Goal: Task Accomplishment & Management: Use online tool/utility

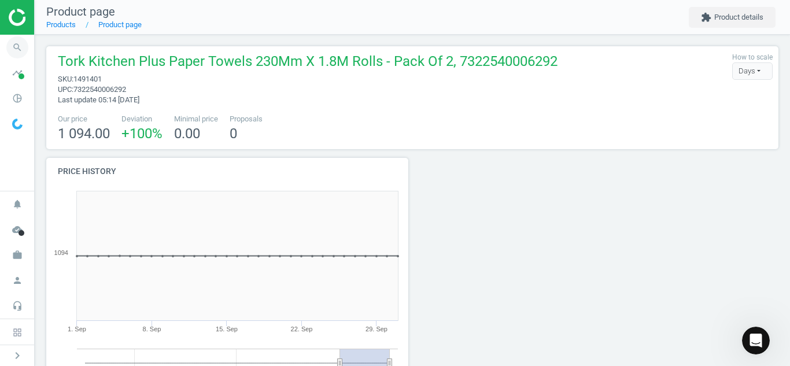
click at [11, 40] on icon "search" at bounding box center [17, 47] width 22 height 22
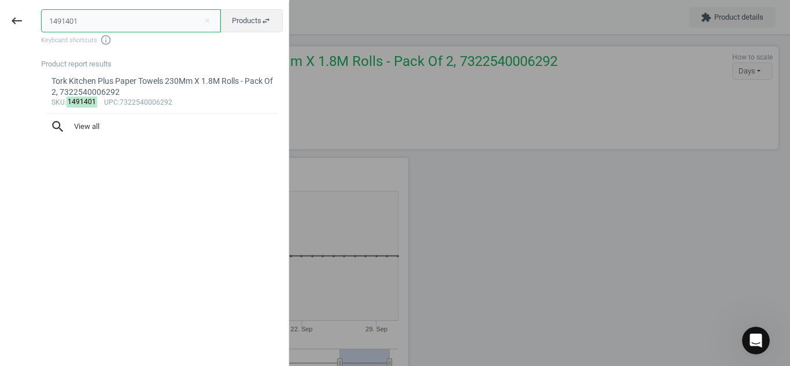
drag, startPoint x: 138, startPoint y: 17, endPoint x: 0, endPoint y: 29, distance: 138.7
click at [0, 29] on div "keyboard_backspace 1491401 close Products swap_horiz Keyboard shortcuts info_ou…" at bounding box center [144, 185] width 289 height 366
paste input "5457568"
type input "5457568"
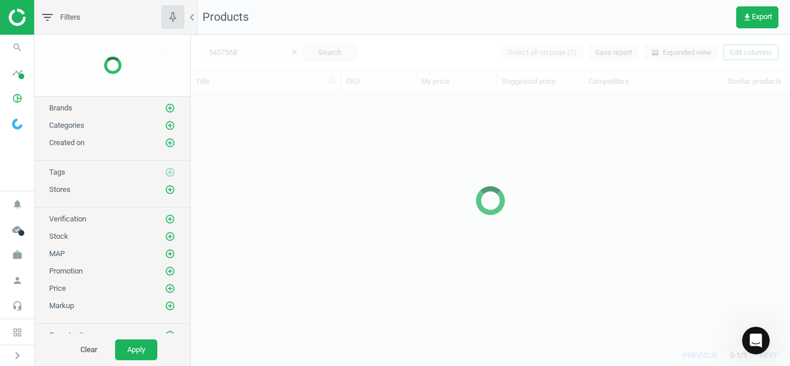
scroll to position [234, 590]
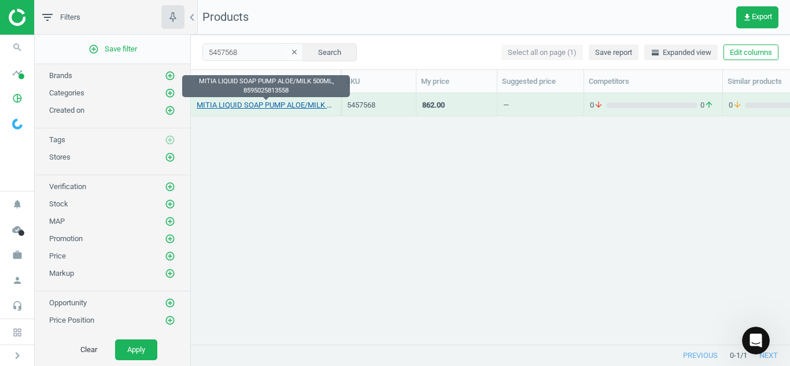
click at [244, 105] on link "MITIA LIQUID SOAP PUMP ALOE/MILK 500ML, 8595025813558" at bounding box center [266, 105] width 138 height 10
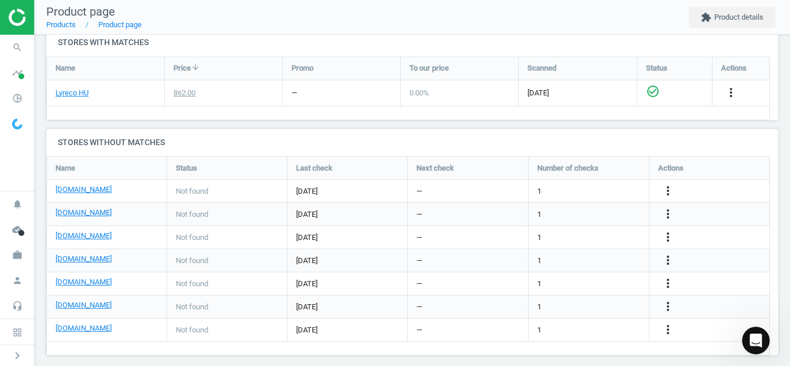
scroll to position [394, 0]
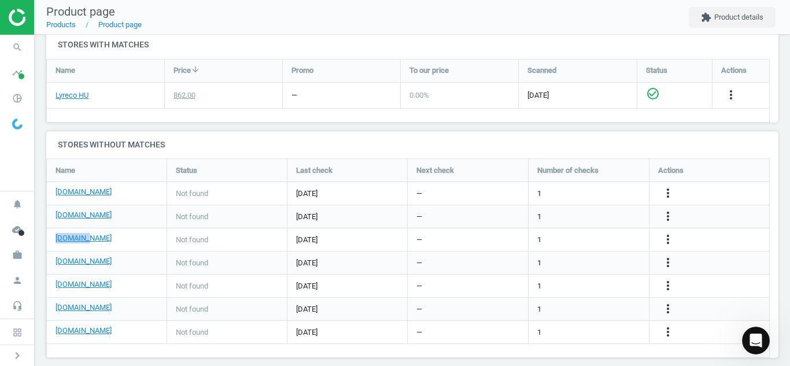
drag, startPoint x: 93, startPoint y: 243, endPoint x: 47, endPoint y: 236, distance: 45.6
click at [47, 236] on div "[DOMAIN_NAME]" at bounding box center [107, 239] width 120 height 23
copy link "[DOMAIN_NAME]"
click at [21, 49] on icon "search" at bounding box center [17, 47] width 22 height 22
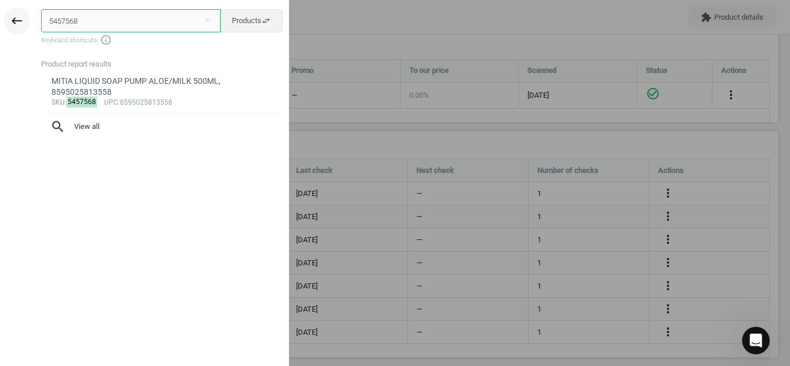
drag, startPoint x: 97, startPoint y: 20, endPoint x: 16, endPoint y: 33, distance: 82.0
click at [16, 33] on div "keyboard_backspace 5457568 close Products swap_horiz Keyboard shortcuts info_ou…" at bounding box center [144, 185] width 289 height 366
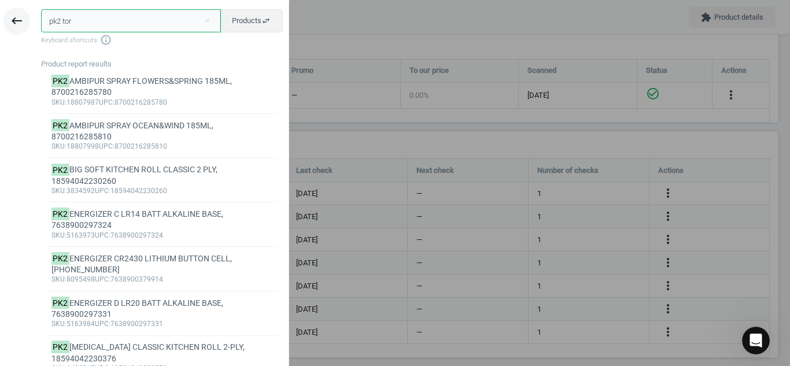
type input "pk2 tork"
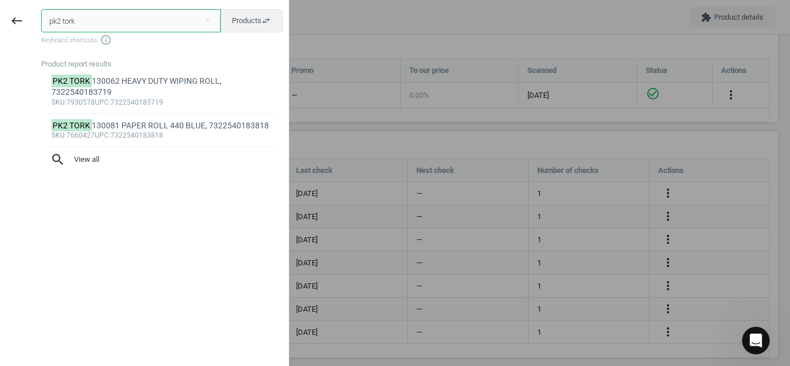
drag, startPoint x: 93, startPoint y: 23, endPoint x: 0, endPoint y: 28, distance: 93.2
click at [0, 28] on div "keyboard_backspace pk2 tork close Products swap_horiz Keyboard shortcuts info_o…" at bounding box center [144, 185] width 289 height 366
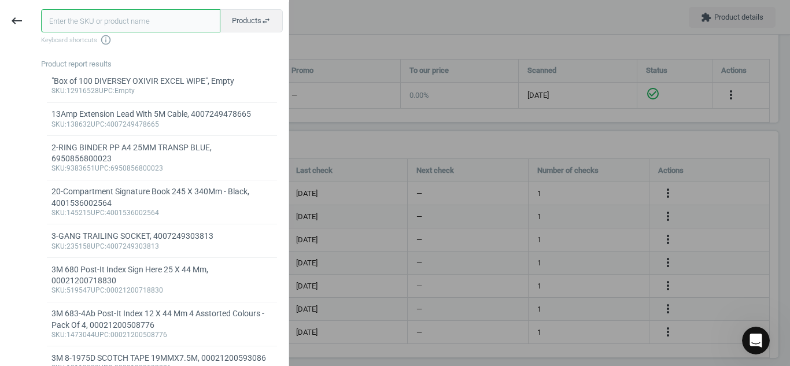
paste input "1491401"
type input "1491401"
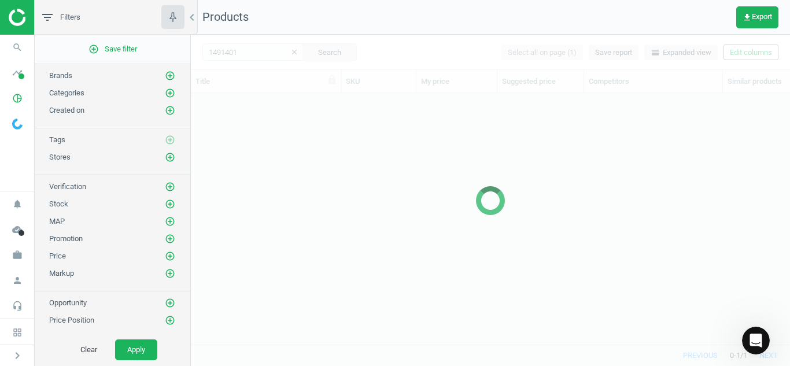
scroll to position [234, 590]
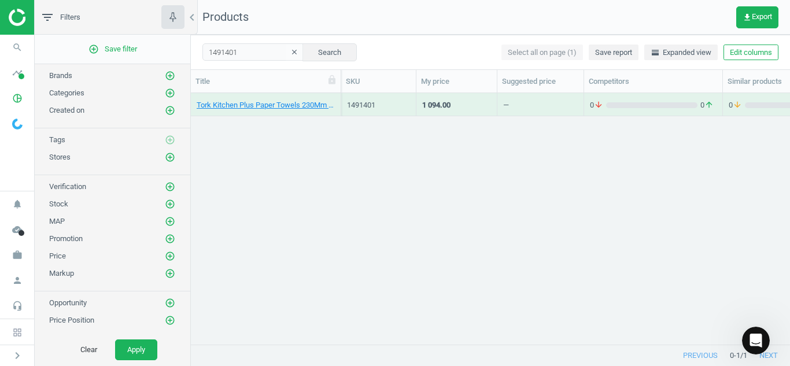
click at [241, 112] on div "Tork Kitchen Plus Paper Towels 230Mm X 1.8M Rolls - Pack Of 2, 7322540006292" at bounding box center [266, 107] width 138 height 14
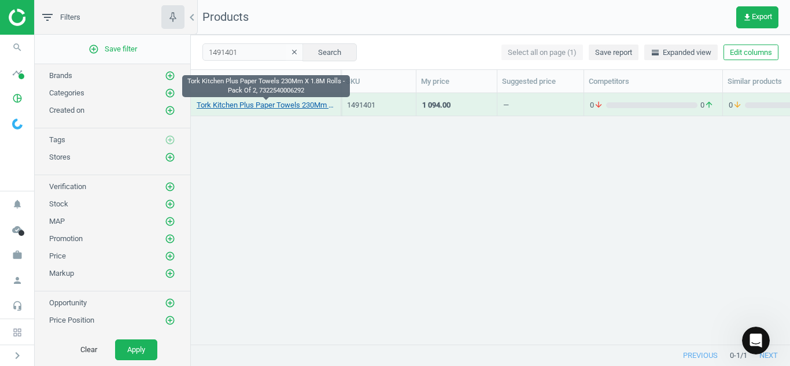
click at [239, 110] on link "Tork Kitchen Plus Paper Towels 230Mm X 1.8M Rolls - Pack Of 2, 7322540006292" at bounding box center [266, 105] width 138 height 10
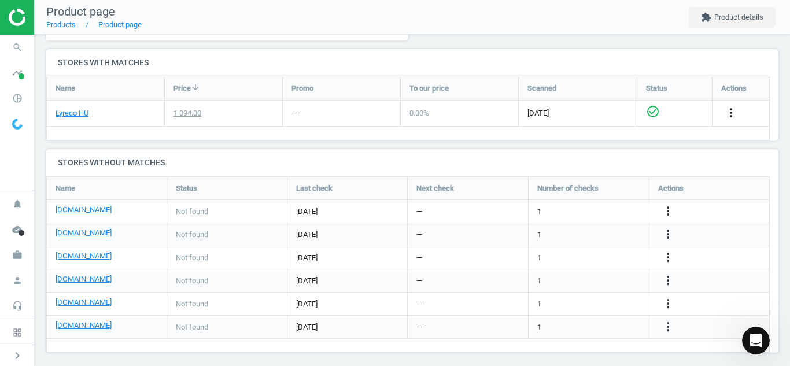
scroll to position [373, 0]
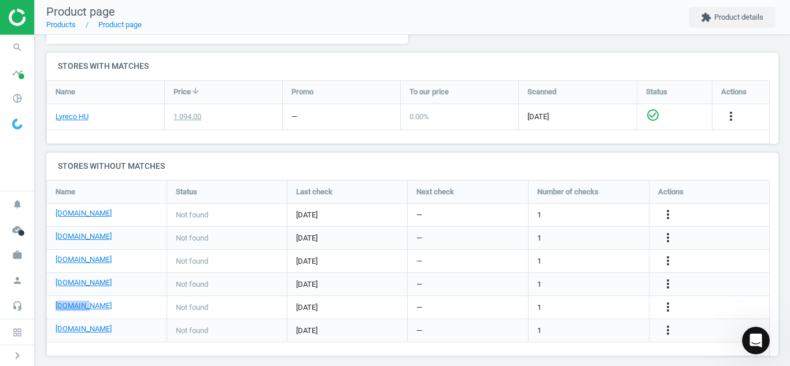
drag, startPoint x: 91, startPoint y: 310, endPoint x: 47, endPoint y: 310, distance: 44.5
click at [47, 310] on div "[DOMAIN_NAME]" at bounding box center [107, 307] width 120 height 23
copy link "[DOMAIN_NAME]"
drag, startPoint x: 111, startPoint y: 208, endPoint x: 57, endPoint y: 223, distance: 56.4
click at [57, 223] on div "[DOMAIN_NAME]" at bounding box center [107, 215] width 120 height 23
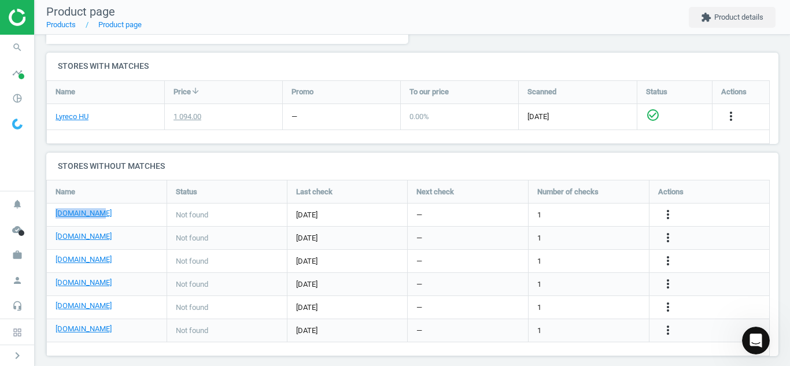
drag, startPoint x: 102, startPoint y: 212, endPoint x: 51, endPoint y: 213, distance: 50.9
click at [51, 213] on div "[DOMAIN_NAME]" at bounding box center [107, 215] width 120 height 23
copy link "[DOMAIN_NAME]"
click at [17, 49] on icon "search" at bounding box center [17, 47] width 22 height 22
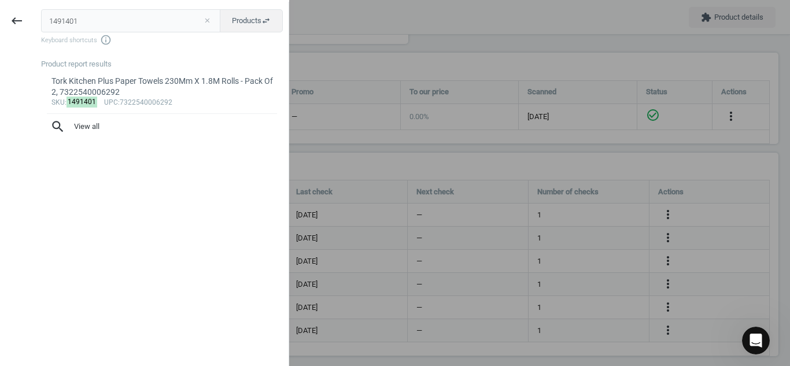
click at [213, 21] on button "close" at bounding box center [206, 21] width 17 height 10
click at [176, 26] on input "text" at bounding box center [130, 20] width 179 height 23
paste input "7932234"
type input "7932234"
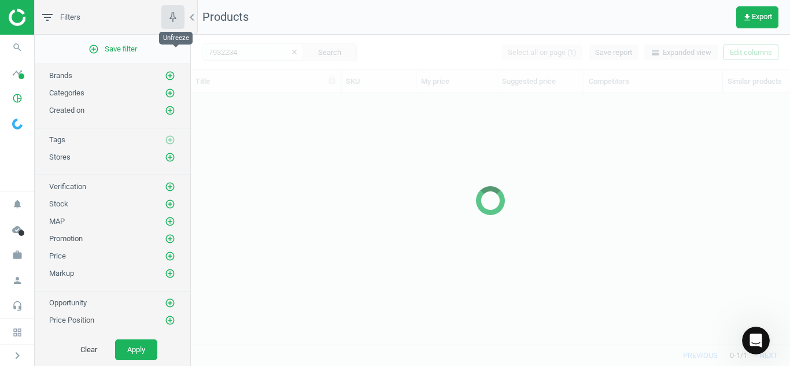
scroll to position [234, 590]
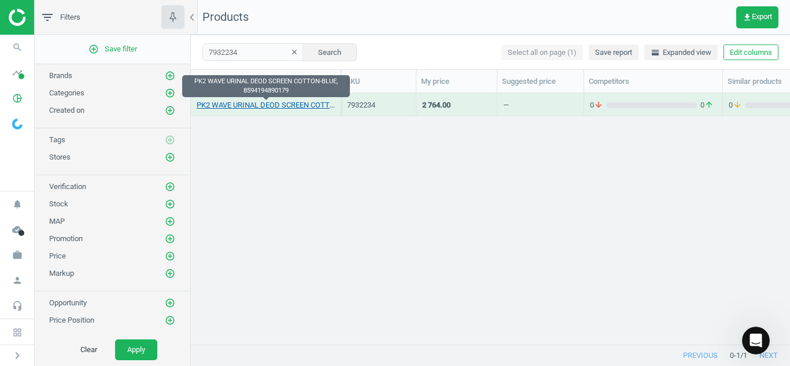
click at [260, 109] on link "PK2 WAVE URINAL DEOD SCREEN COTTON-BLUE, 8594194890179" at bounding box center [266, 105] width 138 height 10
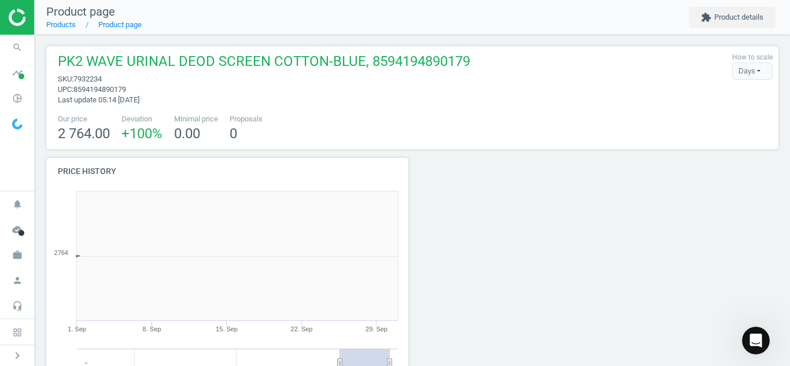
scroll to position [249, 375]
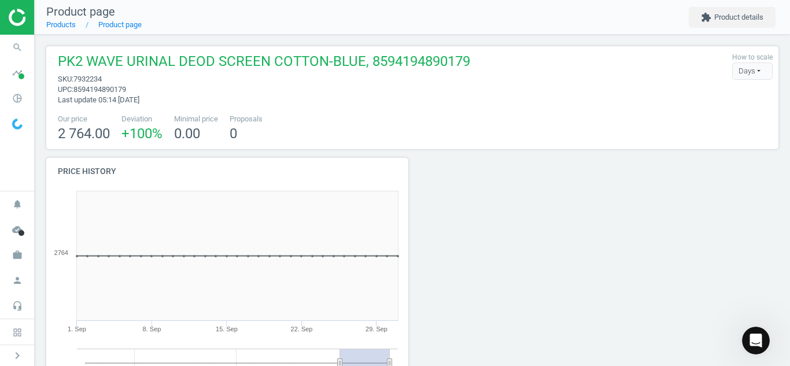
click at [604, 241] on div at bounding box center [689, 292] width 185 height 268
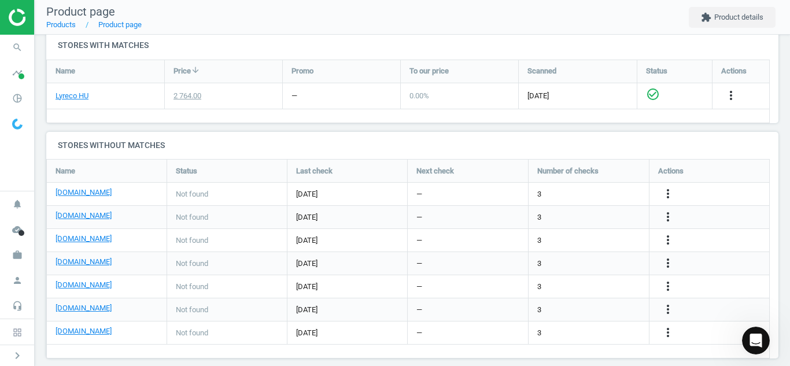
scroll to position [407, 0]
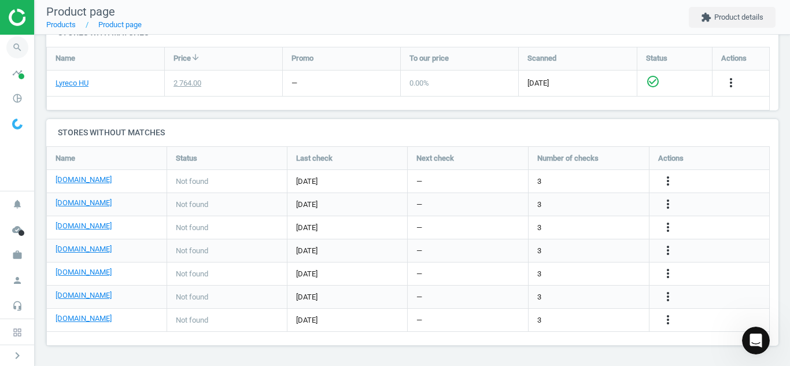
click at [10, 53] on icon "search" at bounding box center [17, 47] width 22 height 22
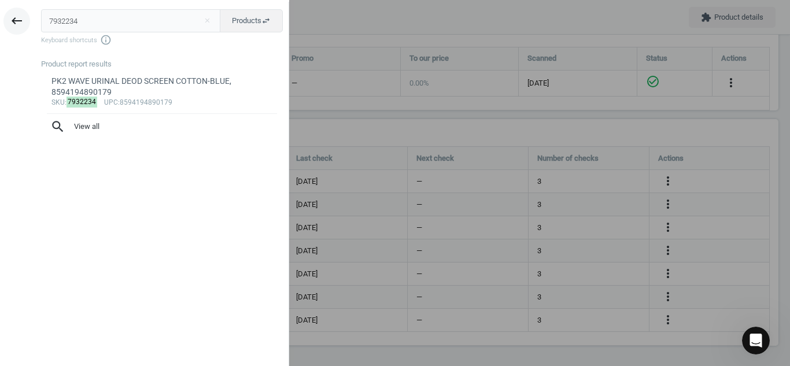
drag, startPoint x: 97, startPoint y: 28, endPoint x: 25, endPoint y: 27, distance: 72.3
click at [25, 27] on div "keyboard_backspace 7932234 close Products swap_horiz Keyboard shortcuts info_ou…" at bounding box center [144, 185] width 289 height 366
type input "19407003"
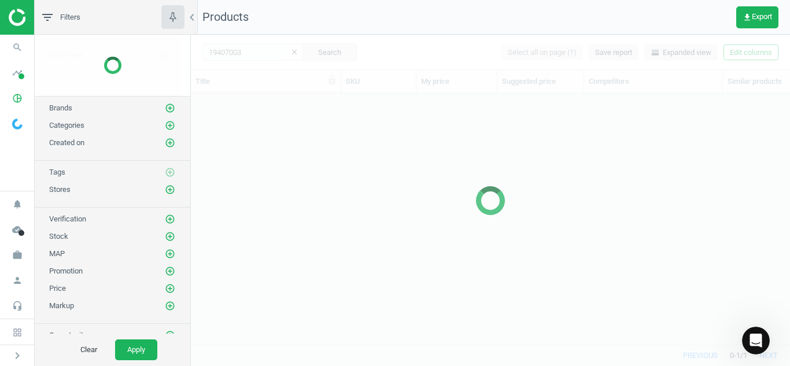
scroll to position [234, 590]
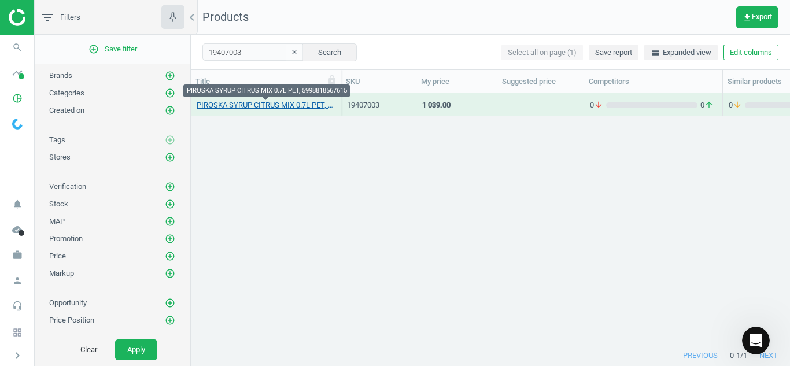
click at [224, 105] on link "PIROSKA SYRUP CITRUS MIX 0.7L PET, 5998818567615" at bounding box center [266, 105] width 138 height 10
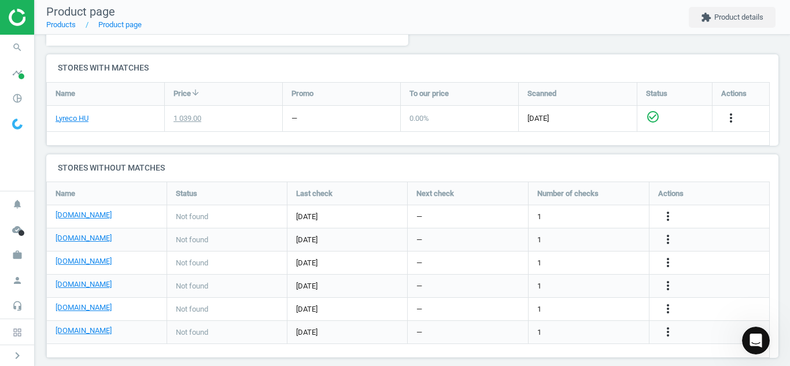
scroll to position [383, 0]
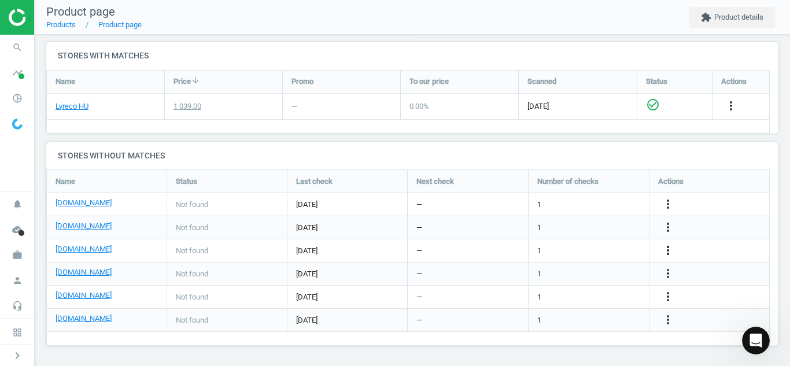
click at [668, 251] on icon "more_vert" at bounding box center [668, 250] width 14 height 14
click at [570, 246] on link "Edit URL/product option" at bounding box center [577, 251] width 158 height 18
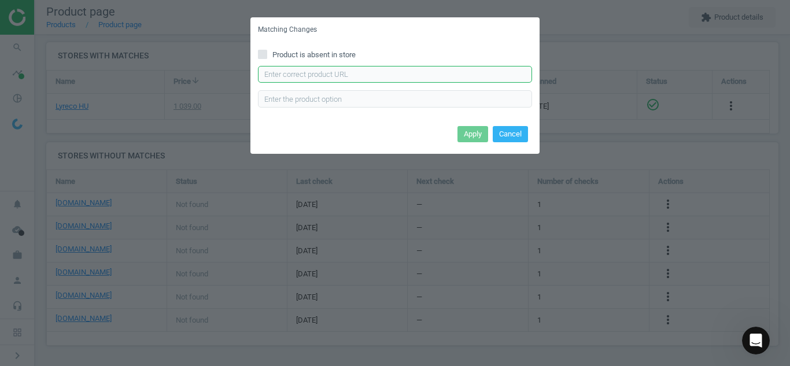
click at [407, 80] on input "text" at bounding box center [395, 74] width 274 height 17
paste input "[URL][DOMAIN_NAME]"
type input "[URL][DOMAIN_NAME]"
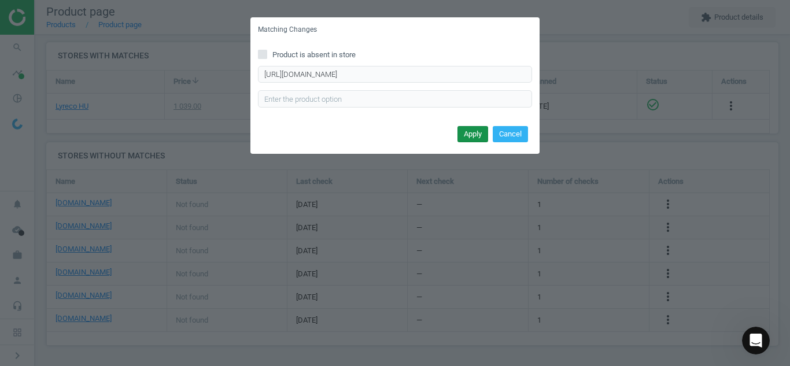
click at [475, 134] on button "Apply" at bounding box center [472, 134] width 31 height 16
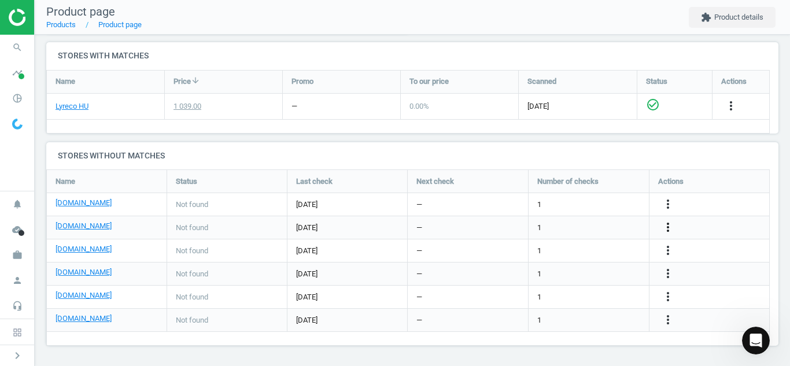
click at [668, 223] on icon "more_vert" at bounding box center [668, 227] width 14 height 14
click at [584, 223] on link "Edit URL/product option" at bounding box center [577, 228] width 158 height 18
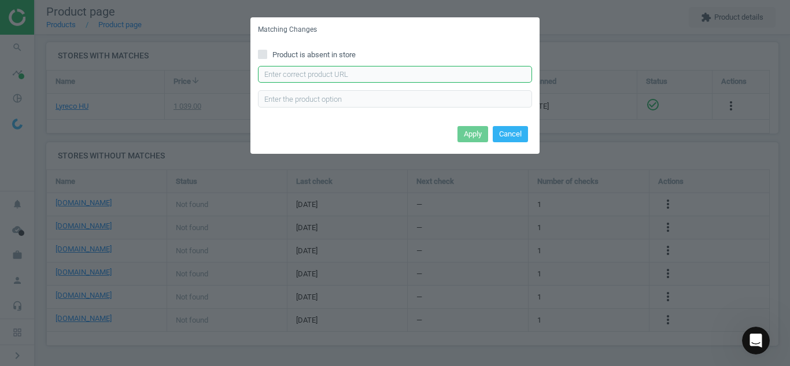
click at [433, 72] on input "text" at bounding box center [395, 74] width 274 height 17
paste input "[URL][DOMAIN_NAME][PERSON_NAME]"
type input "[URL][DOMAIN_NAME][PERSON_NAME]"
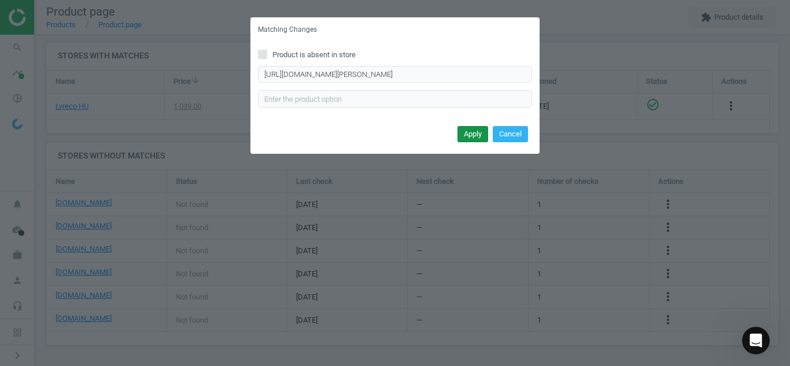
click at [470, 134] on button "Apply" at bounding box center [472, 134] width 31 height 16
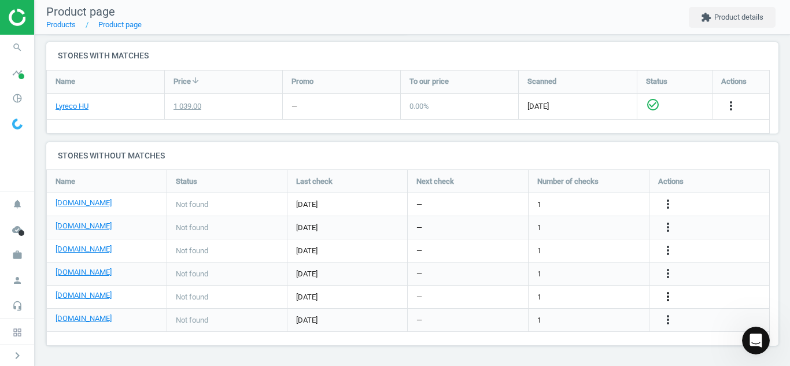
click at [671, 295] on icon "more_vert" at bounding box center [668, 297] width 14 height 14
click at [591, 297] on link "Edit URL/product option" at bounding box center [577, 297] width 158 height 18
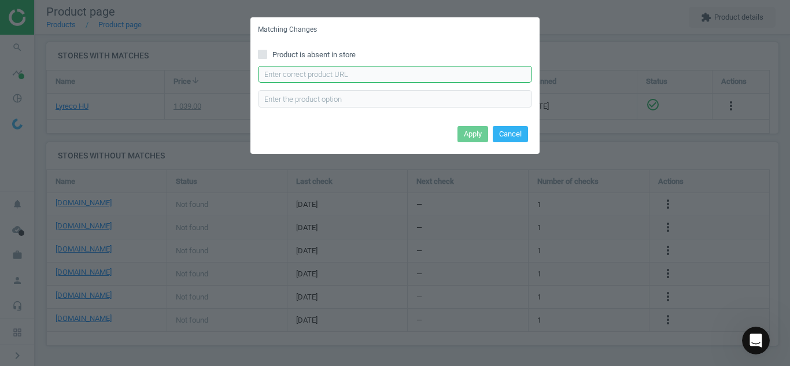
click at [400, 73] on input "text" at bounding box center [395, 74] width 274 height 17
paste input "[URL][DOMAIN_NAME]"
type input "[URL][DOMAIN_NAME]"
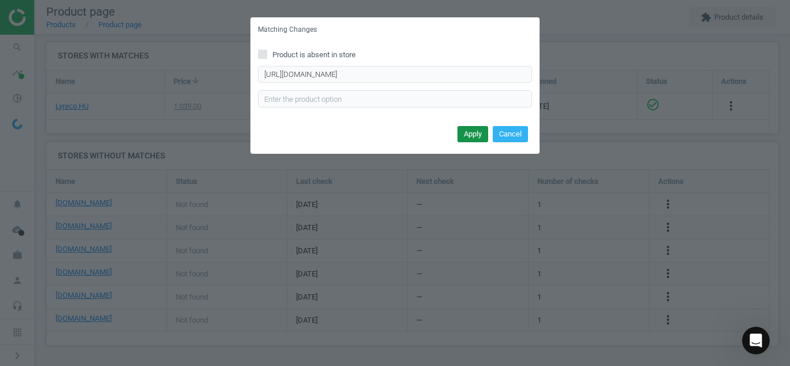
click at [469, 131] on button "Apply" at bounding box center [472, 134] width 31 height 16
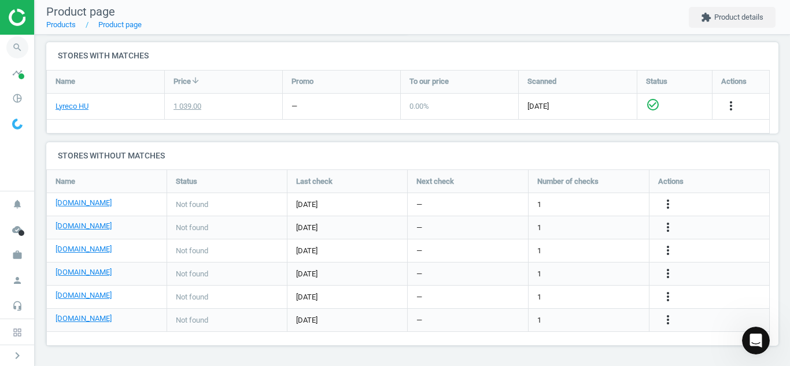
click at [19, 36] on icon "search" at bounding box center [17, 47] width 22 height 22
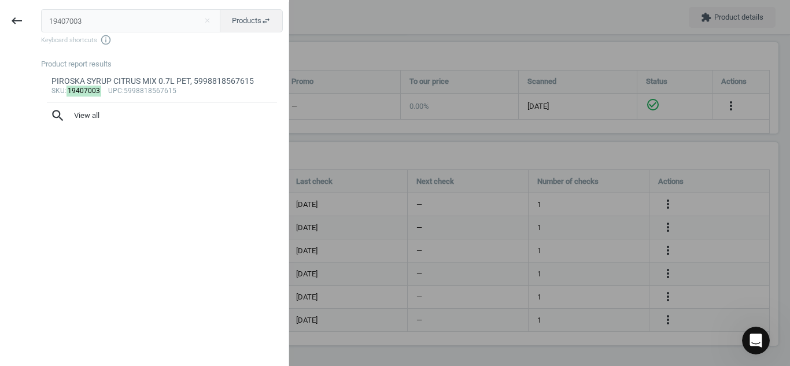
drag, startPoint x: 95, startPoint y: 22, endPoint x: 0, endPoint y: 27, distance: 95.5
click at [0, 27] on div "keyboard_backspace 19407003 close Products swap_horiz Keyboard shortcuts info_o…" at bounding box center [144, 185] width 289 height 366
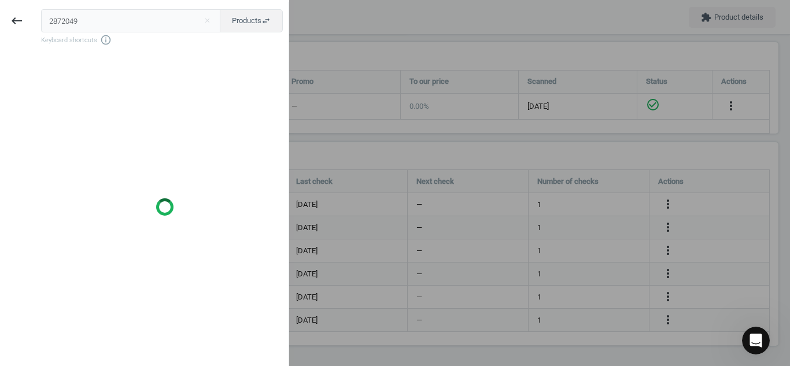
type input "2872049"
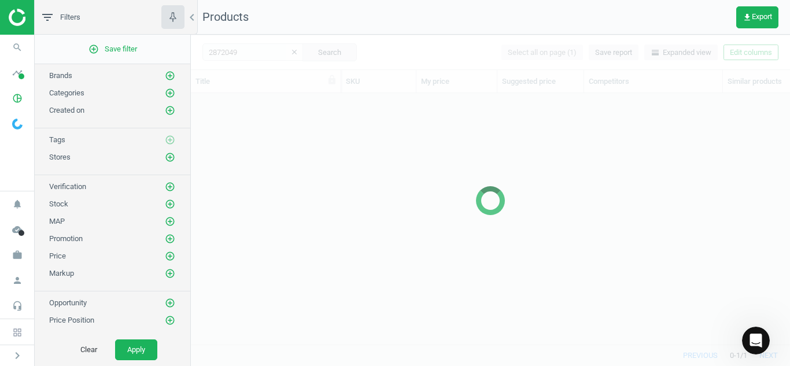
scroll to position [234, 590]
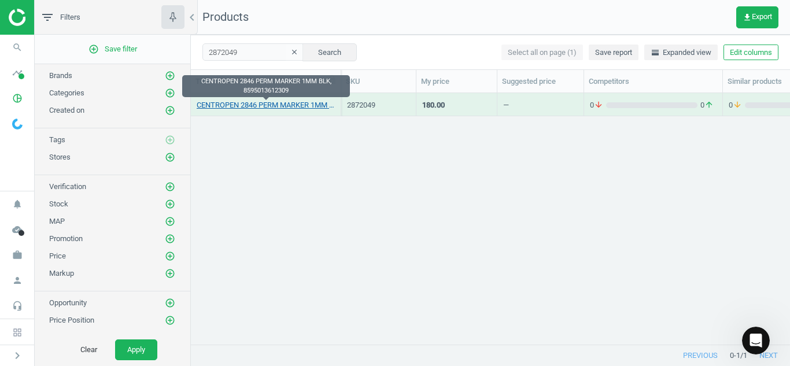
click at [276, 109] on link "CENTROPEN 2846 PERM MARKER 1MM BLK, 8595013612309" at bounding box center [266, 105] width 138 height 10
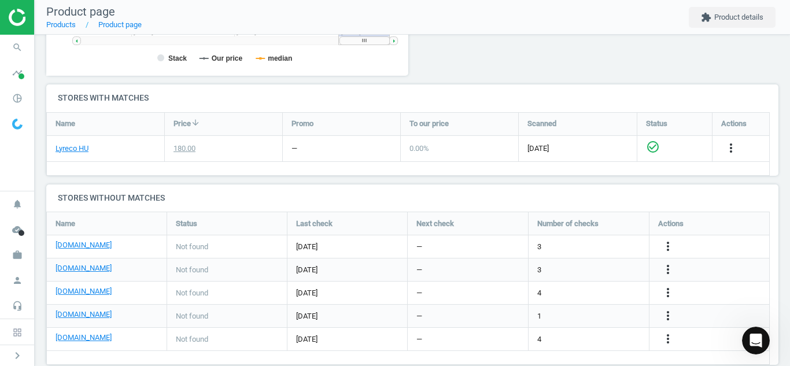
scroll to position [360, 0]
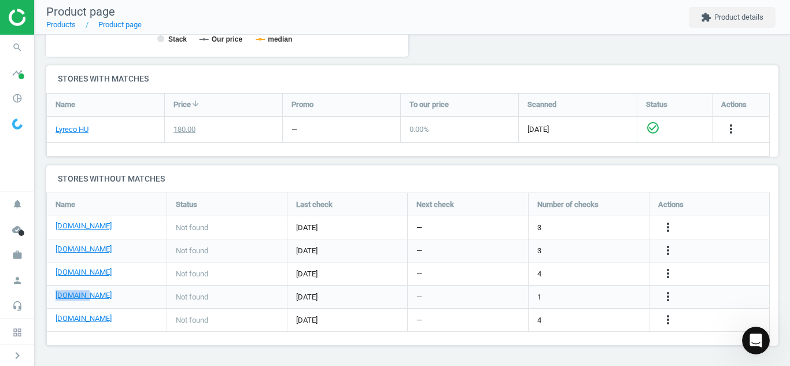
drag, startPoint x: 97, startPoint y: 292, endPoint x: 53, endPoint y: 299, distance: 44.5
click at [53, 299] on div "[DOMAIN_NAME]" at bounding box center [107, 297] width 120 height 23
copy link "[DOMAIN_NAME]"
click at [669, 297] on icon "more_vert" at bounding box center [668, 297] width 14 height 14
click at [588, 294] on link "Edit URL/product option" at bounding box center [577, 297] width 158 height 18
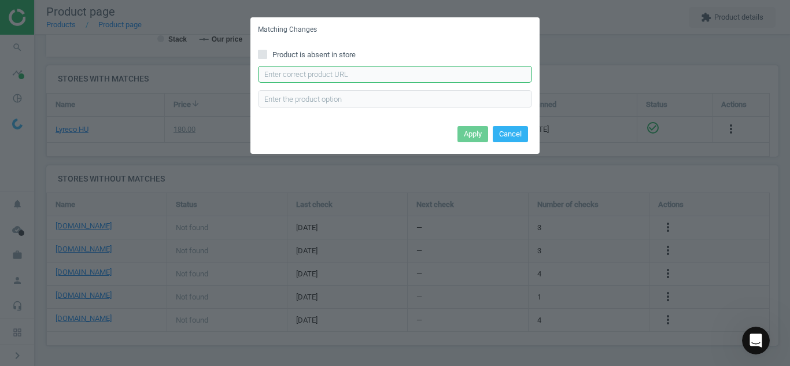
click at [427, 71] on input "text" at bounding box center [395, 74] width 274 height 17
paste input "[URL][DOMAIN_NAME][PERSON_NAME]"
type input "[URL][DOMAIN_NAME][PERSON_NAME]"
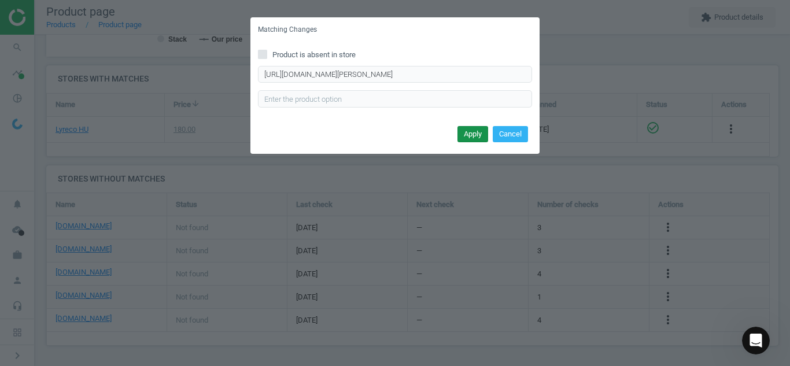
click at [475, 131] on button "Apply" at bounding box center [472, 134] width 31 height 16
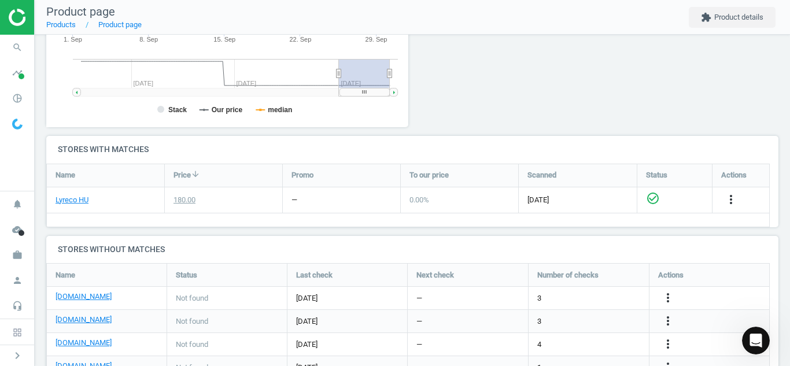
scroll to position [360, 0]
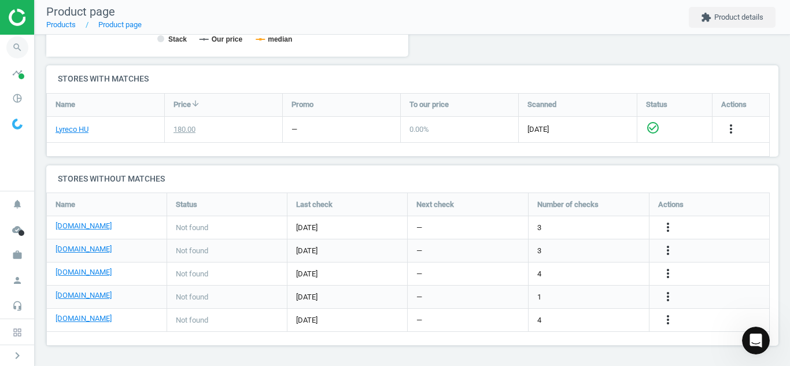
click at [21, 53] on icon "search" at bounding box center [17, 47] width 22 height 22
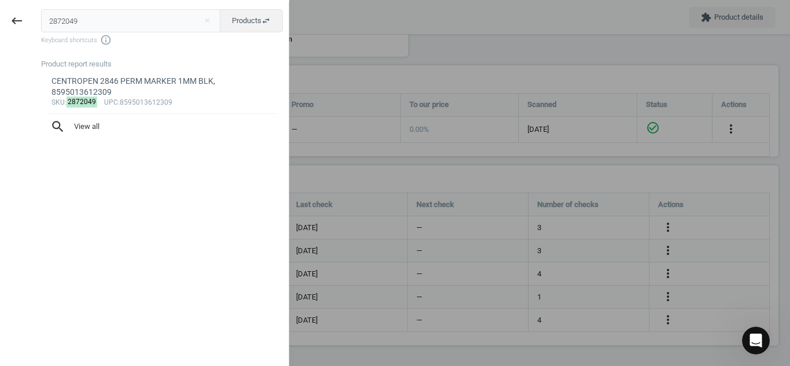
click at [82, 19] on input "2872049" at bounding box center [131, 20] width 180 height 23
drag, startPoint x: 82, startPoint y: 19, endPoint x: 45, endPoint y: 19, distance: 37.6
click at [45, 19] on input "2872049" at bounding box center [131, 20] width 180 height 23
type input "6488232"
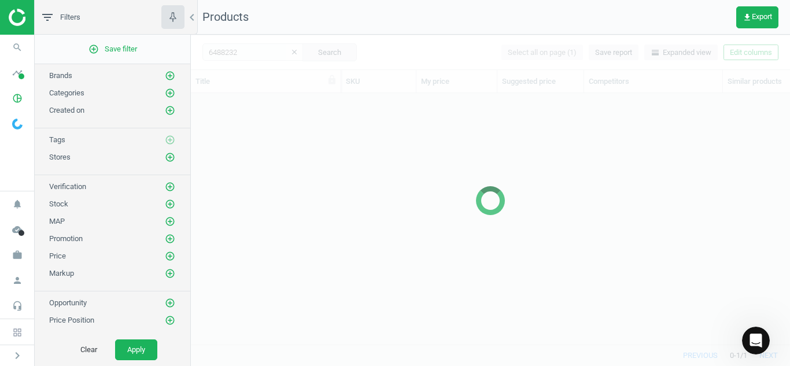
scroll to position [234, 590]
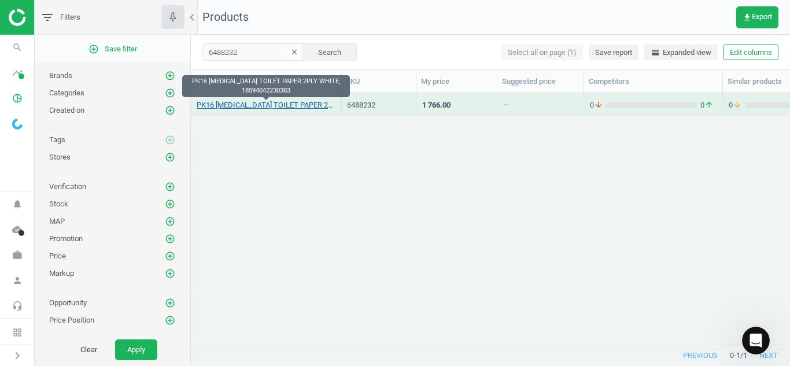
click at [254, 104] on link "PK16 [MEDICAL_DATA] TOILET PAPER 2PLY WHITE, 18594042230383" at bounding box center [266, 105] width 138 height 10
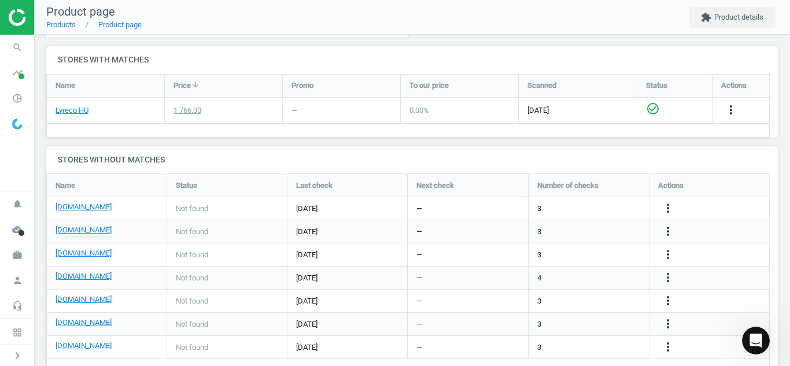
scroll to position [407, 0]
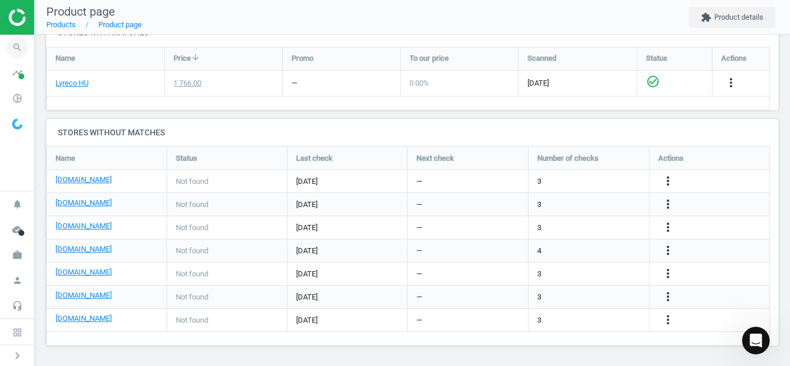
click at [22, 42] on icon "search" at bounding box center [17, 47] width 22 height 22
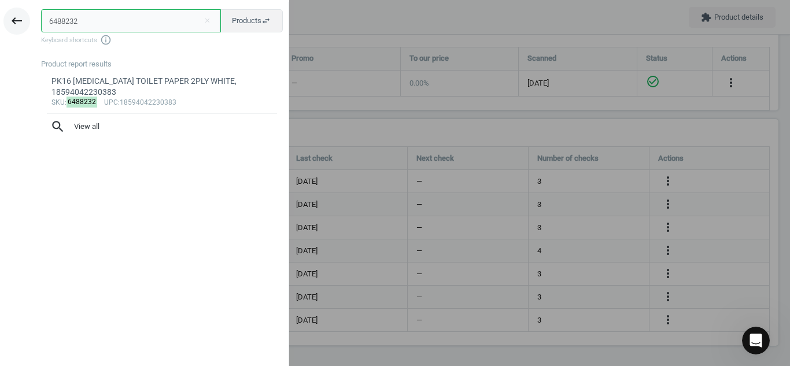
drag, startPoint x: 95, startPoint y: 18, endPoint x: 4, endPoint y: 24, distance: 91.0
click at [4, 24] on div "keyboard_backspace 6488232 close Products swap_horiz Keyboard shortcuts info_ou…" at bounding box center [144, 185] width 289 height 366
paste input "11061163"
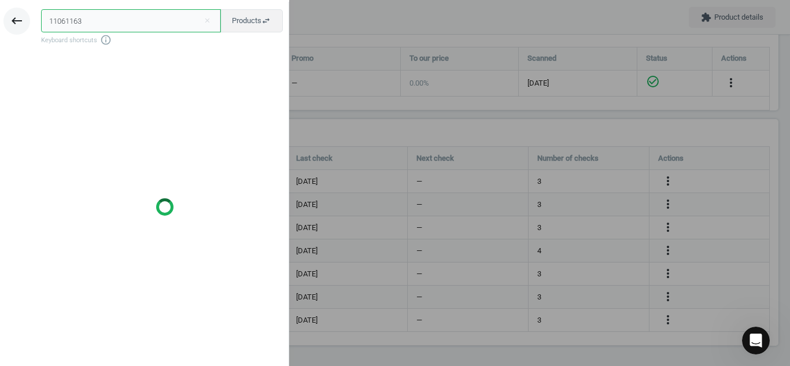
type input "11061163"
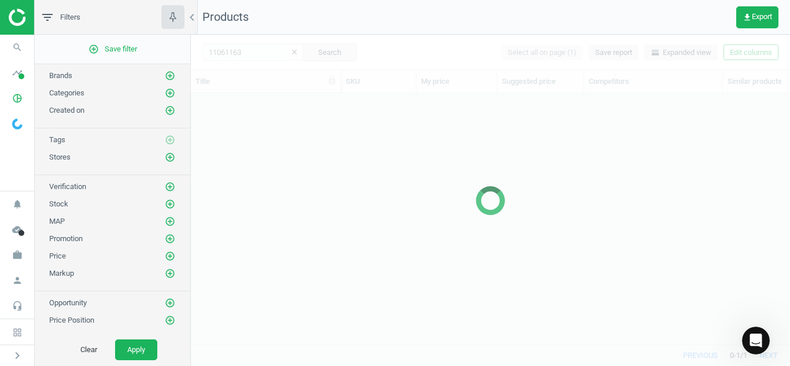
scroll to position [234, 590]
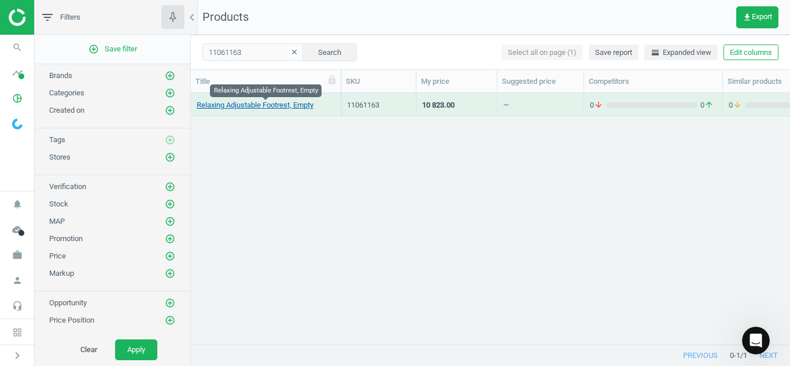
click at [252, 104] on link "Relaxing Adjustable Footrest, Empty" at bounding box center [255, 105] width 117 height 10
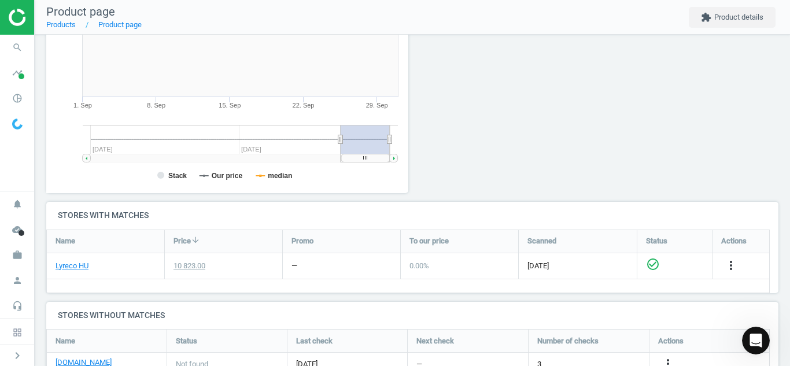
scroll to position [337, 0]
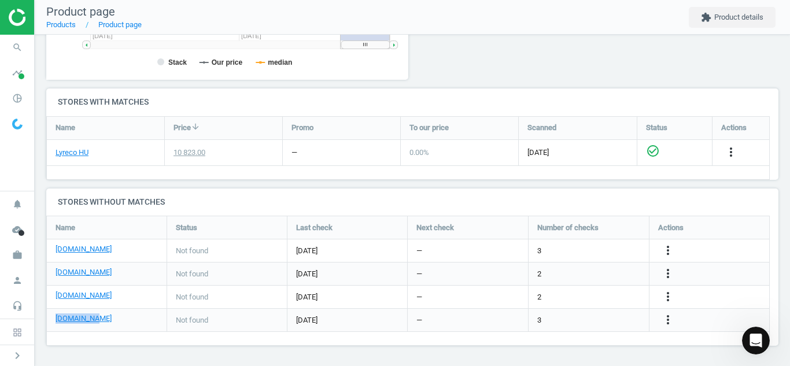
drag, startPoint x: 104, startPoint y: 319, endPoint x: 50, endPoint y: 322, distance: 54.4
click at [50, 322] on div "[DOMAIN_NAME]" at bounding box center [107, 320] width 120 height 23
copy link "[DOMAIN_NAME]"
click at [673, 318] on icon "more_vert" at bounding box center [668, 320] width 14 height 14
click at [581, 316] on link "Edit URL/product option" at bounding box center [577, 320] width 158 height 18
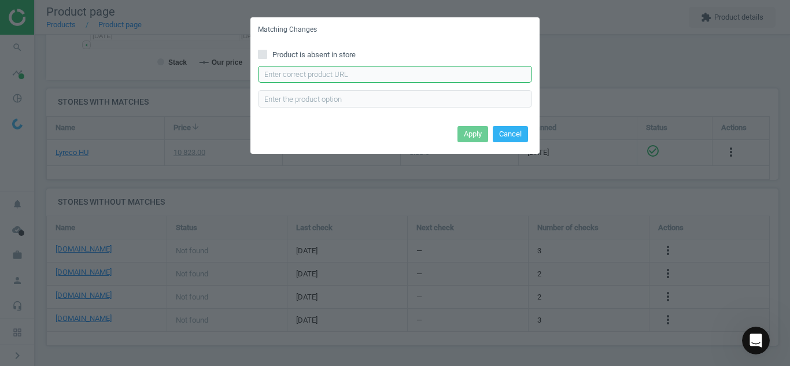
click at [332, 76] on input "text" at bounding box center [395, 74] width 274 height 17
paste input "[URL][DOMAIN_NAME]"
type input "[URL][DOMAIN_NAME]"
click at [468, 137] on button "Apply" at bounding box center [472, 134] width 31 height 16
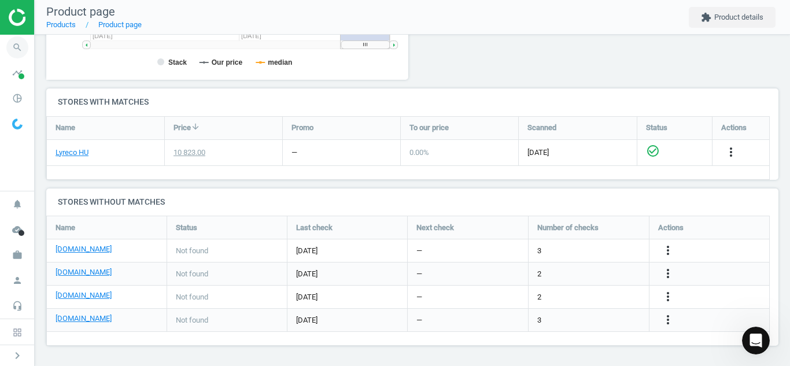
click at [20, 46] on icon "search" at bounding box center [17, 47] width 22 height 22
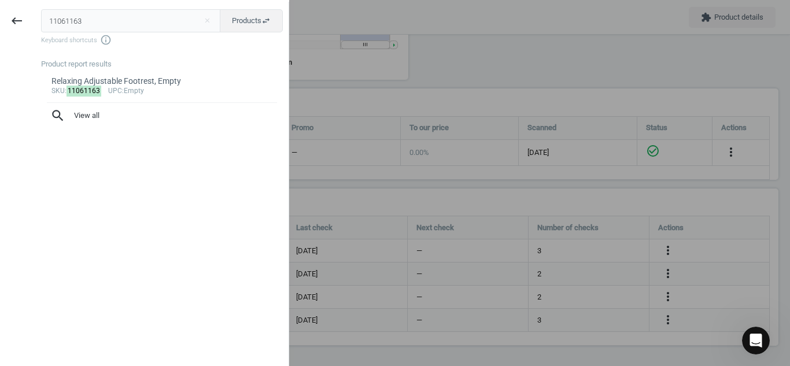
drag, startPoint x: 98, startPoint y: 17, endPoint x: 0, endPoint y: 19, distance: 98.3
click at [0, 19] on div "keyboard_backspace 11061163 close Products swap_horiz Keyboard shortcuts info_o…" at bounding box center [144, 185] width 289 height 366
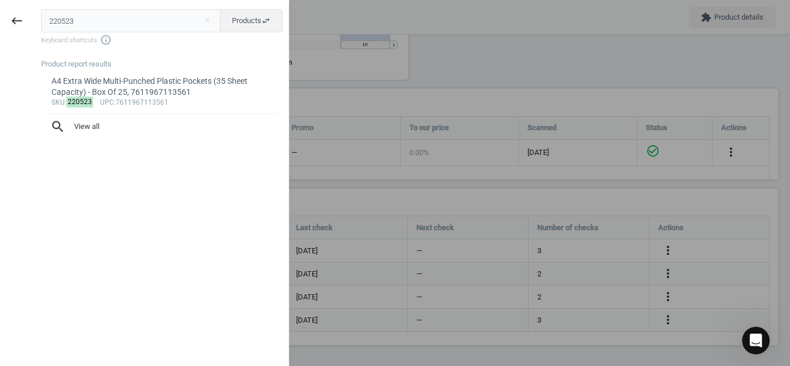
type input "220523"
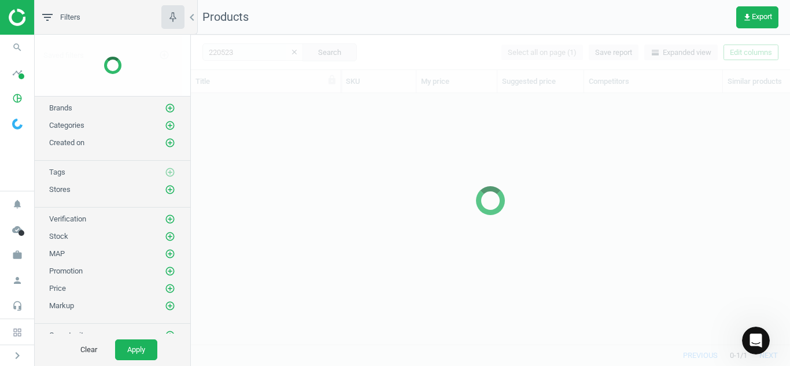
scroll to position [234, 590]
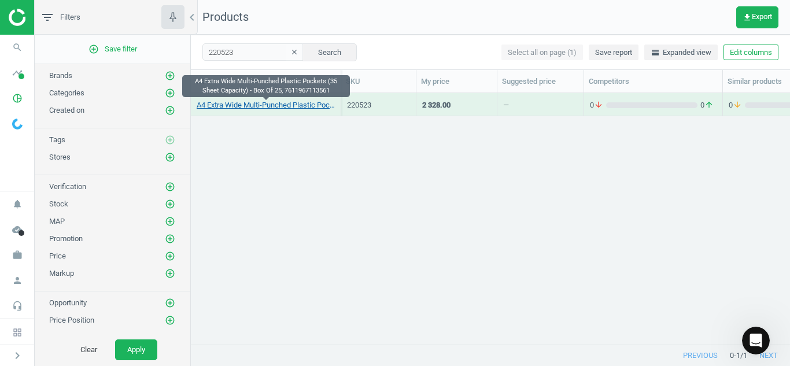
click at [237, 105] on link "A4 Extra Wide Multi-Punched Plastic Pockets (35 Sheet Capacity) - Box Of 25, 76…" at bounding box center [266, 105] width 138 height 10
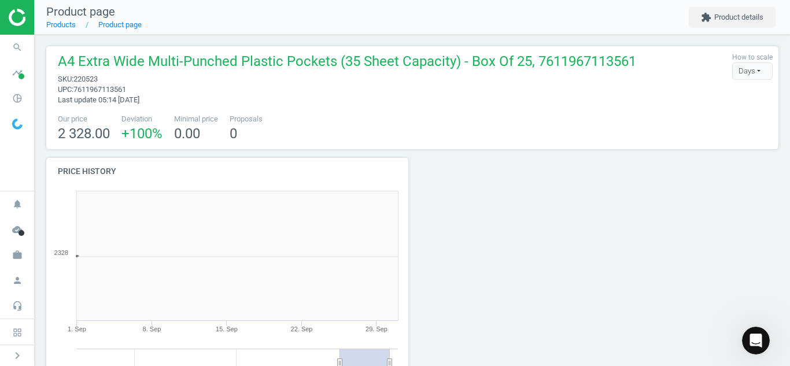
scroll to position [249, 375]
click at [531, 184] on div at bounding box center [504, 292] width 185 height 268
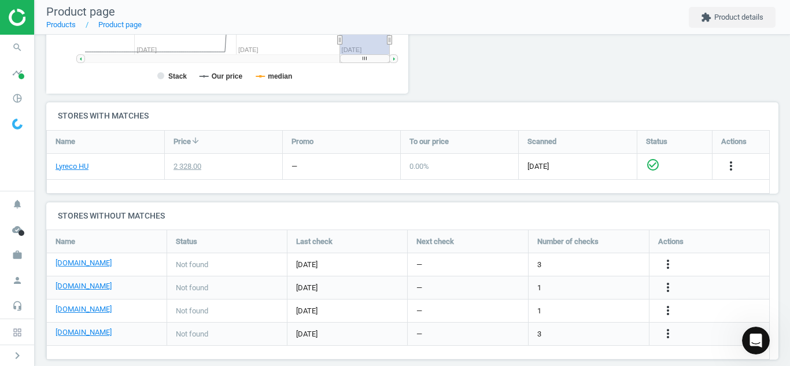
scroll to position [327, 0]
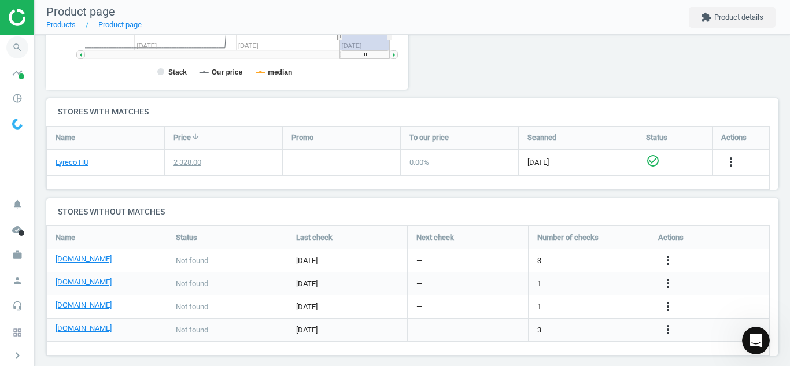
click at [6, 45] on span "search" at bounding box center [17, 47] width 35 height 25
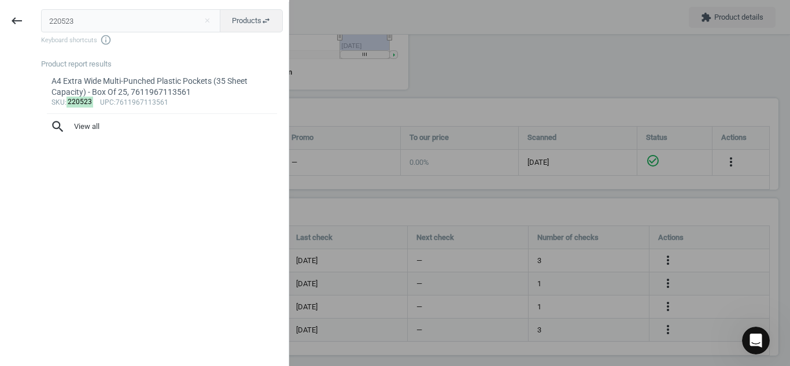
drag, startPoint x: 115, startPoint y: 24, endPoint x: 0, endPoint y: 3, distance: 116.3
click at [0, 3] on div "keyboard_backspace 220523 close Products swap_horiz Keyboard shortcuts info_out…" at bounding box center [144, 185] width 289 height 366
type input "18807998"
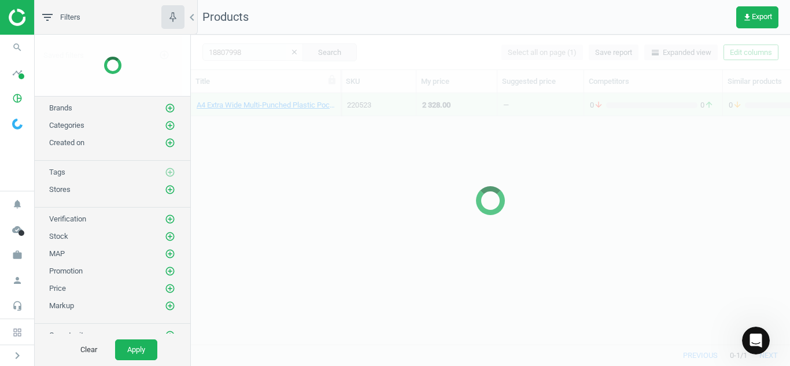
scroll to position [234, 590]
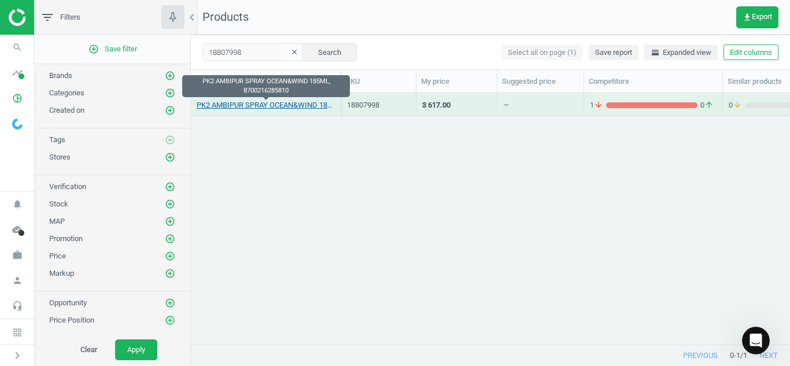
click at [235, 103] on link "PK2 AMBIPUR SPRAY OCEAN&WIND 185ML, 8700216285810" at bounding box center [266, 105] width 138 height 10
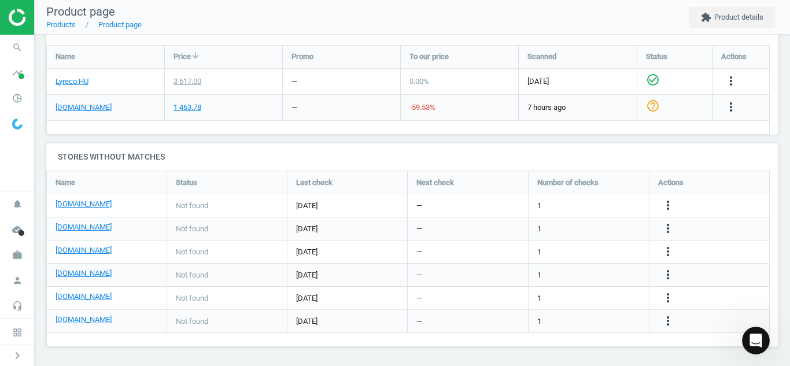
scroll to position [409, 0]
click at [668, 224] on icon "more_vert" at bounding box center [668, 227] width 14 height 14
click at [525, 225] on link "Edit URL/product option" at bounding box center [577, 228] width 158 height 18
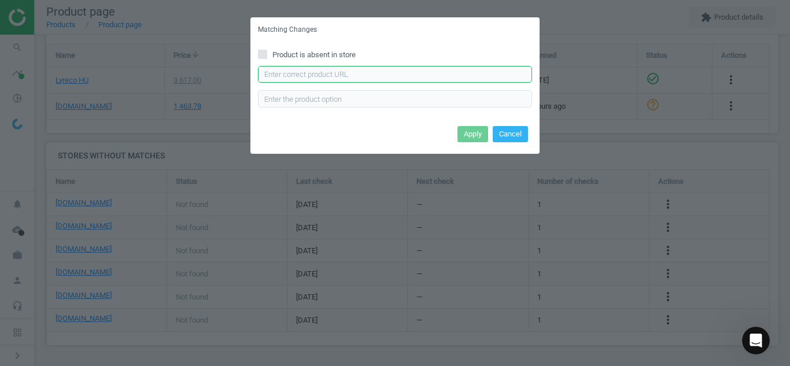
click at [391, 71] on input "text" at bounding box center [395, 74] width 274 height 17
paste input "[URL][DOMAIN_NAME]"
type input "[URL][DOMAIN_NAME]"
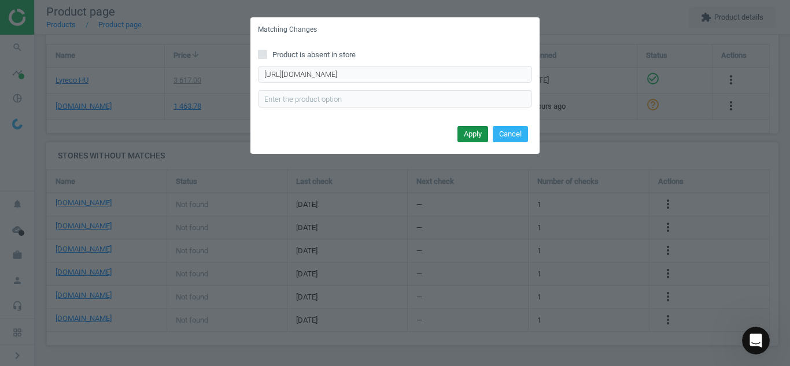
click at [475, 135] on button "Apply" at bounding box center [472, 134] width 31 height 16
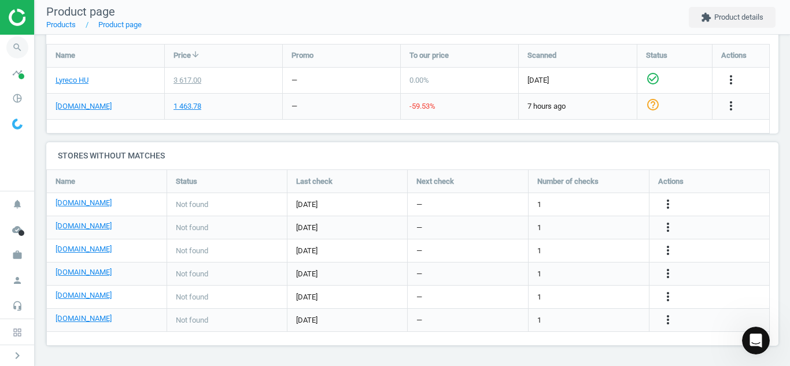
click at [8, 46] on icon "search" at bounding box center [17, 47] width 22 height 22
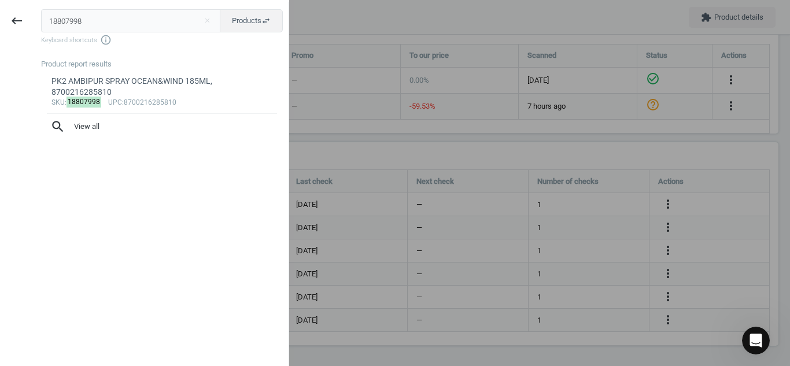
drag, startPoint x: 109, startPoint y: 22, endPoint x: 0, endPoint y: 42, distance: 110.5
click at [0, 42] on div "keyboard_backspace 18807998 close Products swap_horiz Keyboard shortcuts info_o…" at bounding box center [144, 185] width 289 height 366
type input "6008702"
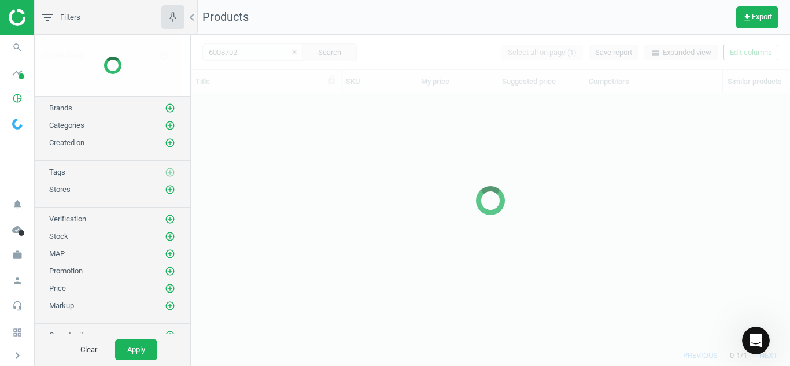
scroll to position [234, 590]
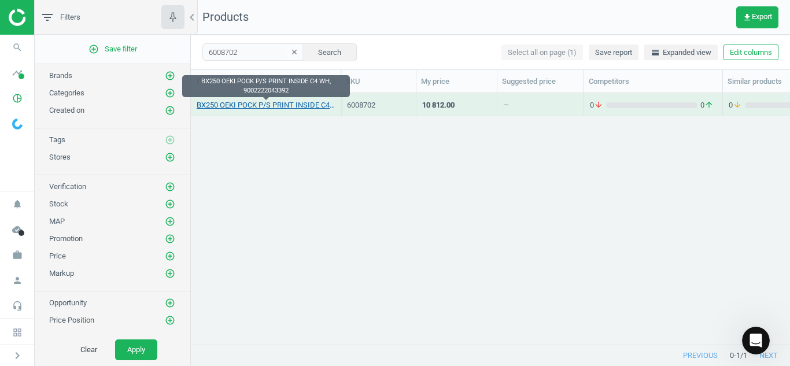
click at [251, 101] on link "BX250 OEKI POCK P/S PRINT INSIDE C4 WH, 9002222043392" at bounding box center [266, 105] width 138 height 10
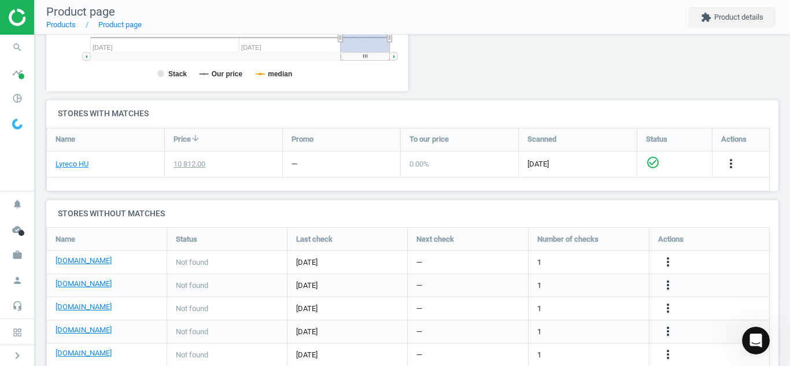
scroll to position [360, 0]
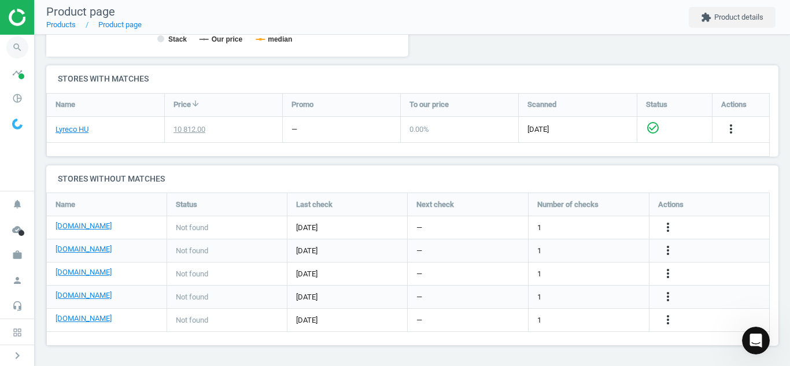
click at [19, 52] on icon "search" at bounding box center [17, 47] width 22 height 22
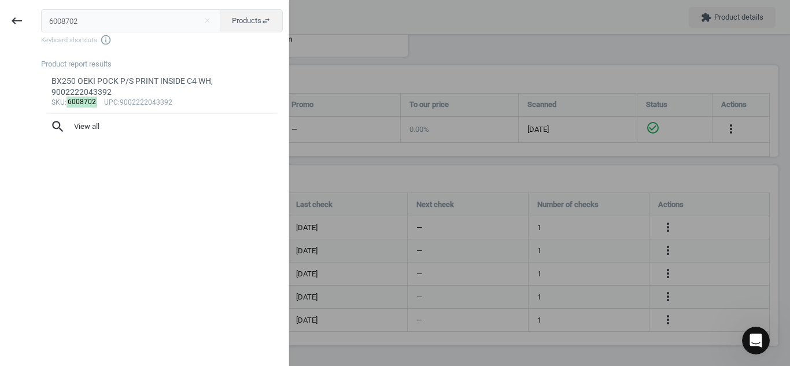
drag, startPoint x: 93, startPoint y: 20, endPoint x: 0, endPoint y: 18, distance: 93.1
click at [0, 18] on div "keyboard_backspace 6008702 close Products swap_horiz Keyboard shortcuts info_ou…" at bounding box center [144, 185] width 289 height 366
type input "2520647"
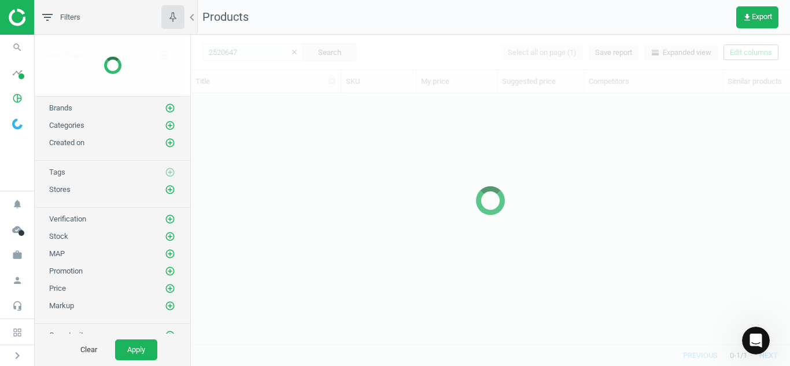
scroll to position [234, 590]
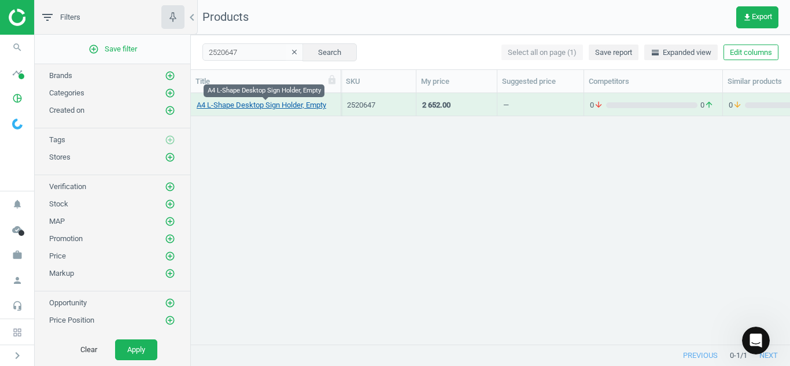
click at [222, 102] on link "A4 L-Shape Desktop Sign Holder, Empty" at bounding box center [262, 105] width 130 height 10
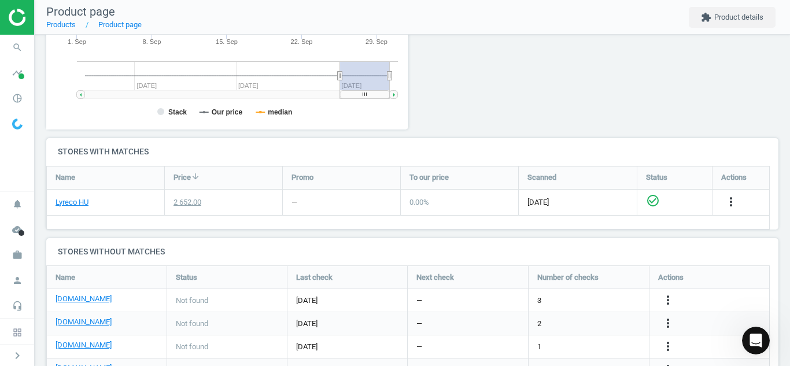
scroll to position [337, 0]
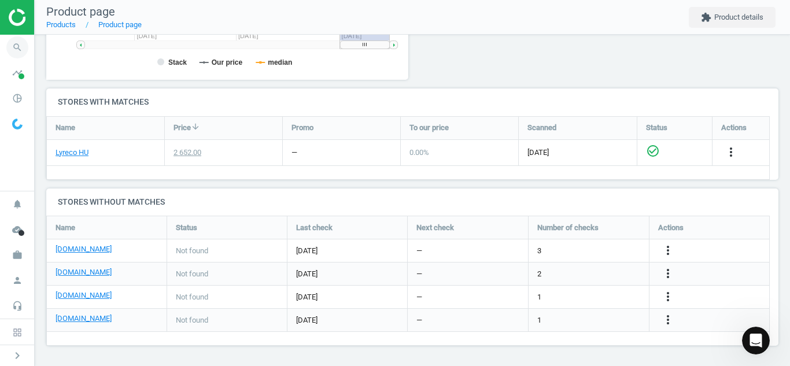
click at [16, 39] on icon "search" at bounding box center [17, 47] width 22 height 22
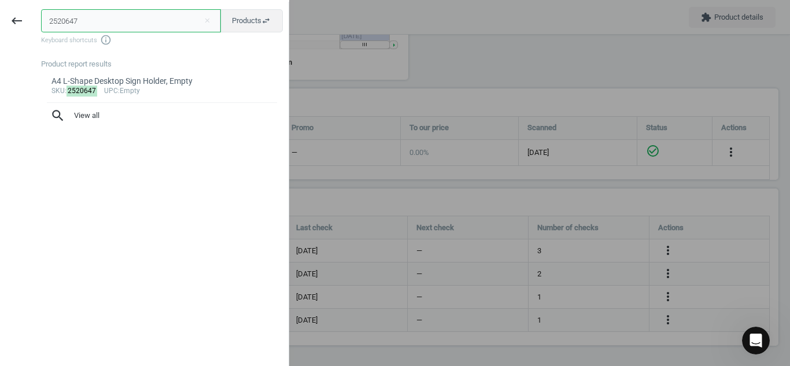
drag, startPoint x: 122, startPoint y: 27, endPoint x: 0, endPoint y: 29, distance: 122.0
click at [0, 29] on div "keyboard_backspace 2520647 close Products swap_horiz Keyboard shortcuts info_ou…" at bounding box center [144, 185] width 289 height 366
paste input "13697994"
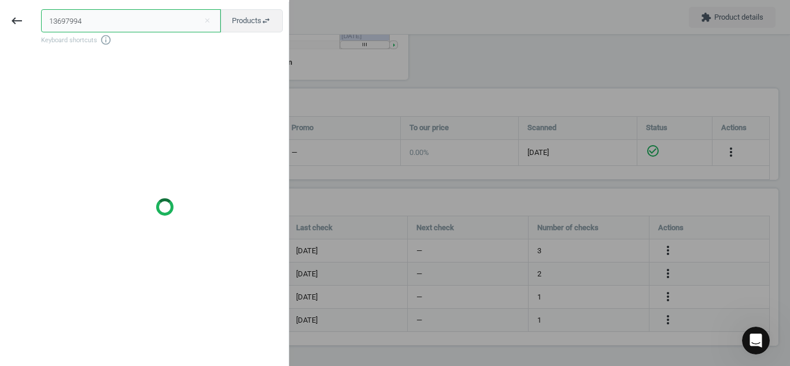
type input "13697994"
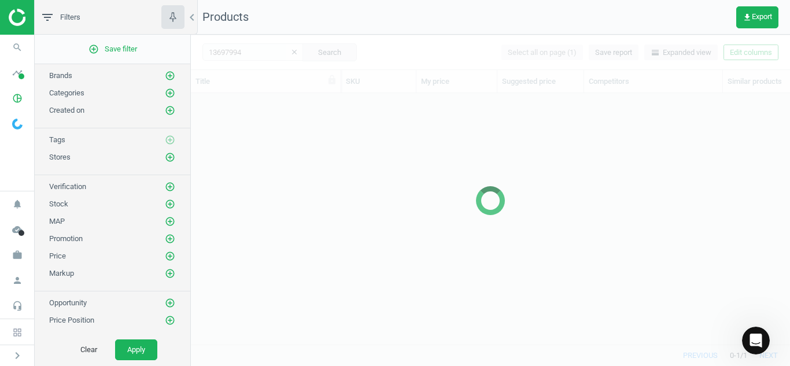
scroll to position [234, 590]
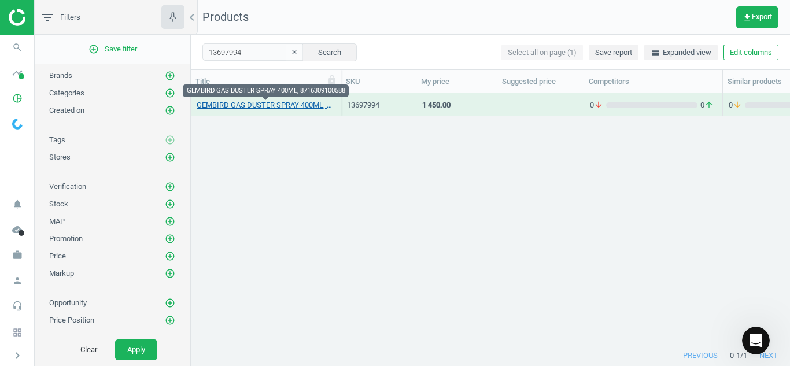
click at [228, 108] on link "GEMBIRD GAS DUSTER SPRAY 400ML, 8716309100588" at bounding box center [266, 105] width 138 height 10
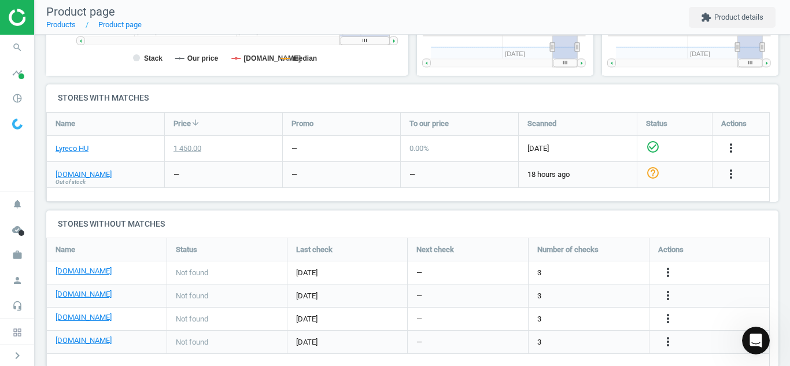
scroll to position [363, 0]
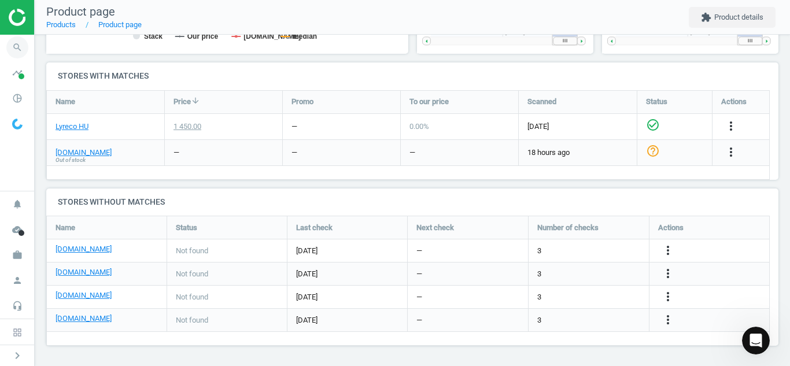
click at [16, 45] on icon "search" at bounding box center [17, 47] width 22 height 22
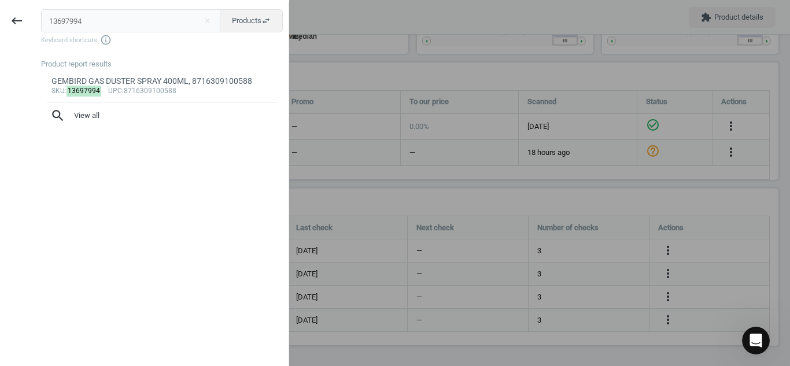
drag, startPoint x: 101, startPoint y: 31, endPoint x: 0, endPoint y: 46, distance: 101.7
click at [0, 46] on div "keyboard_backspace 13697994 close Products swap_horiz Keyboard shortcuts info_o…" at bounding box center [144, 185] width 289 height 366
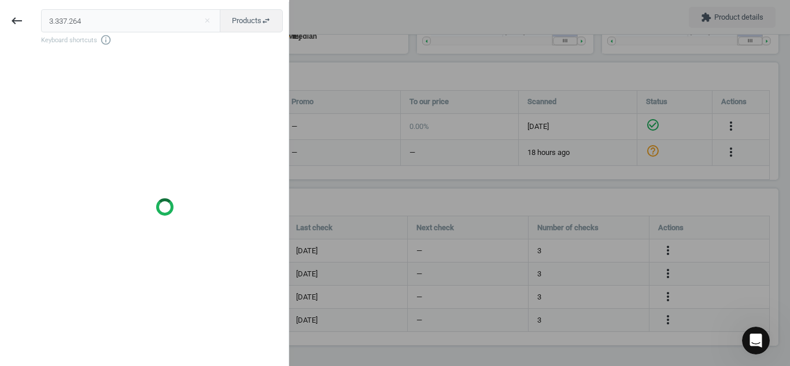
type input "3.337.264"
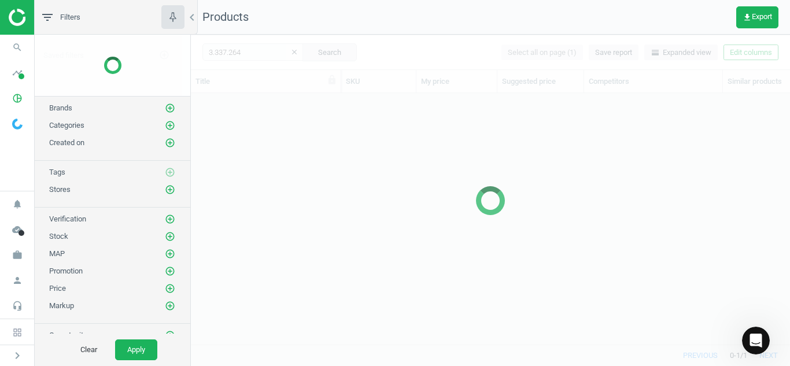
scroll to position [234, 590]
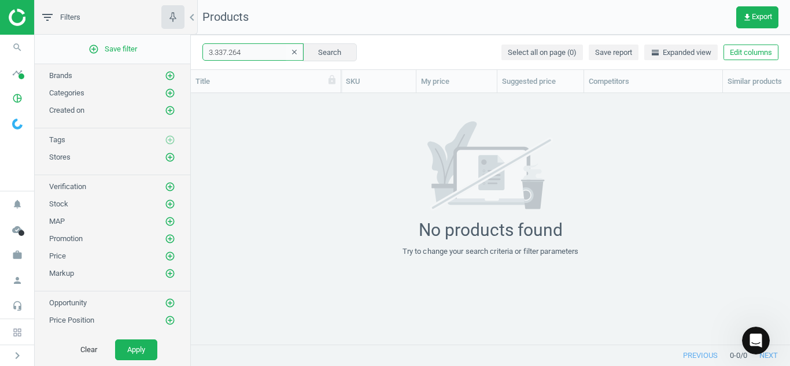
click at [209, 54] on input "3.337.264" at bounding box center [252, 51] width 101 height 17
click at [230, 51] on input "3.337.264" at bounding box center [252, 51] width 101 height 17
type input "3337264"
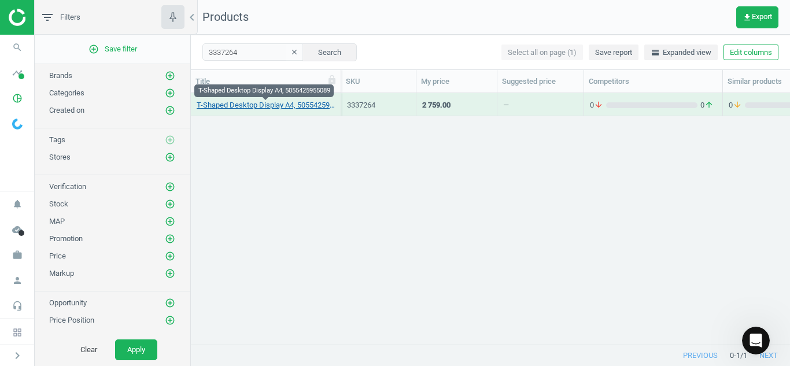
click at [246, 104] on link "T-Shaped Desktop Display A4, 5055425955089" at bounding box center [266, 105] width 138 height 10
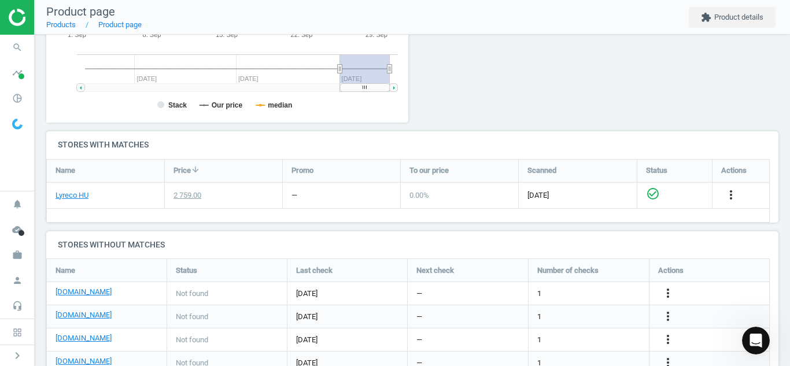
scroll to position [317, 0]
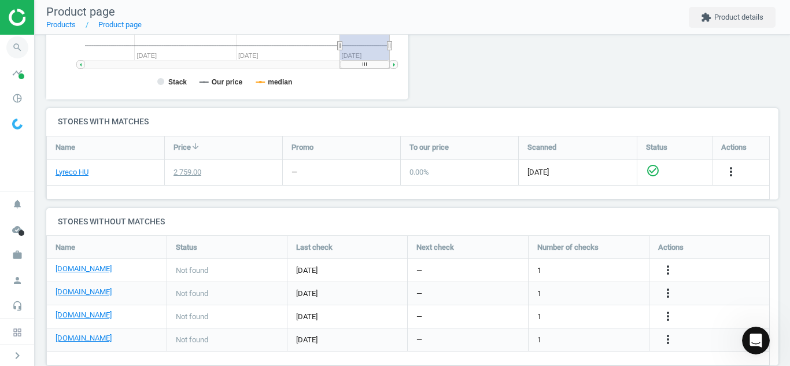
click at [8, 44] on icon "search" at bounding box center [17, 47] width 22 height 22
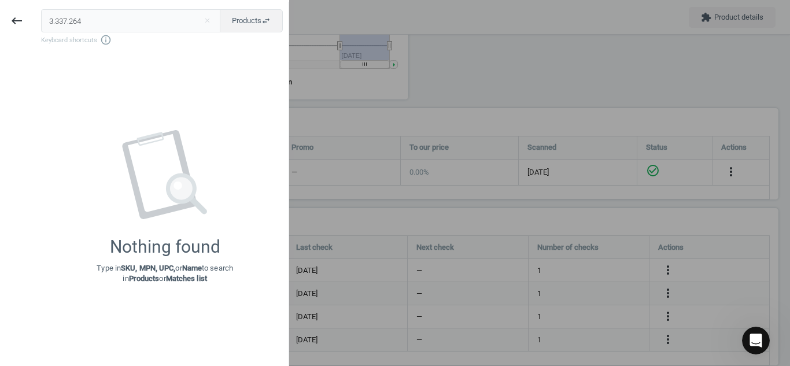
drag, startPoint x: 96, startPoint y: 31, endPoint x: 0, endPoint y: 30, distance: 96.0
click at [0, 30] on div "keyboard_backspace 3.337.264 close Products swap_horiz Keyboard shortcuts info_…" at bounding box center [144, 185] width 289 height 366
type input "10201673"
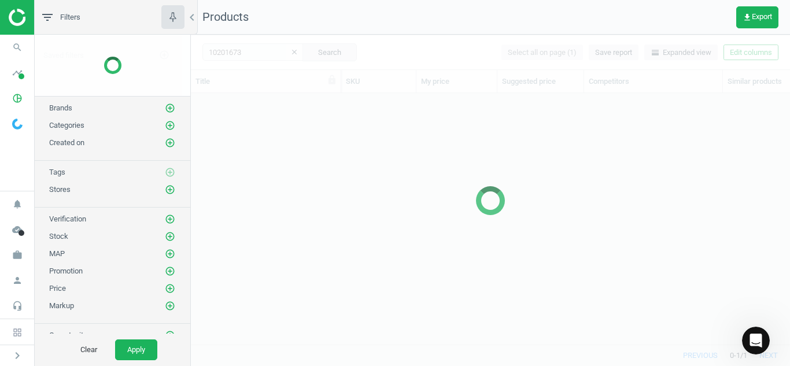
scroll to position [234, 590]
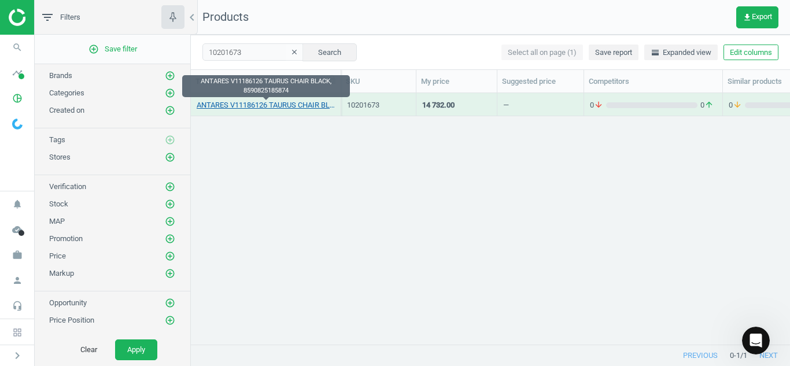
click at [297, 108] on link "ANTARES V11186126 TAURUS CHAIR BLACK, 8590825185874" at bounding box center [266, 105] width 138 height 10
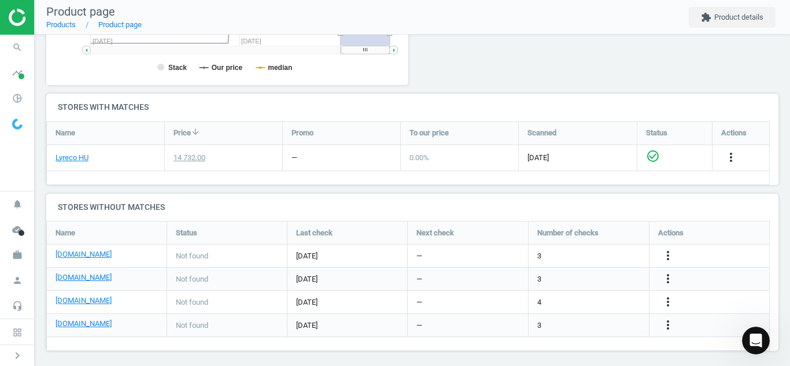
scroll to position [337, 0]
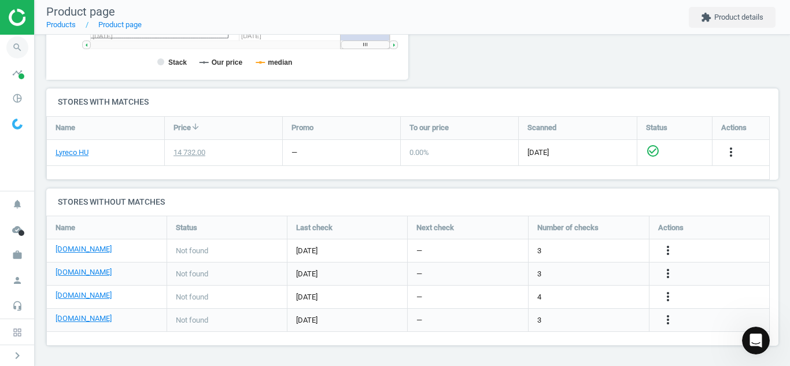
click at [18, 45] on icon "search" at bounding box center [17, 47] width 22 height 22
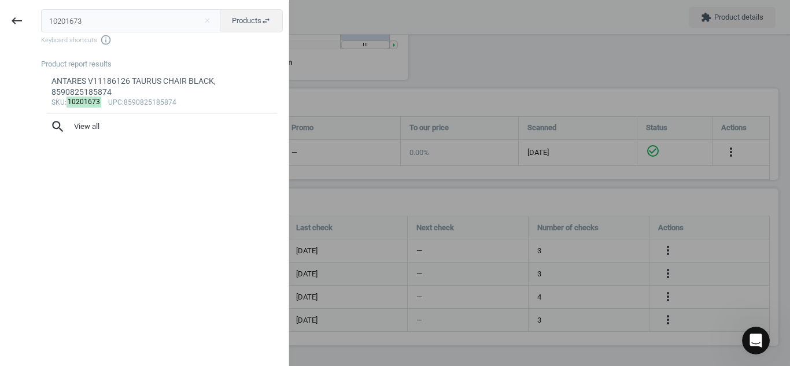
drag, startPoint x: 105, startPoint y: 21, endPoint x: 0, endPoint y: 34, distance: 105.4
click at [0, 34] on div "keyboard_backspace 10201673 close Products swap_horiz Keyboard shortcuts info_o…" at bounding box center [144, 185] width 289 height 366
type input "6652684"
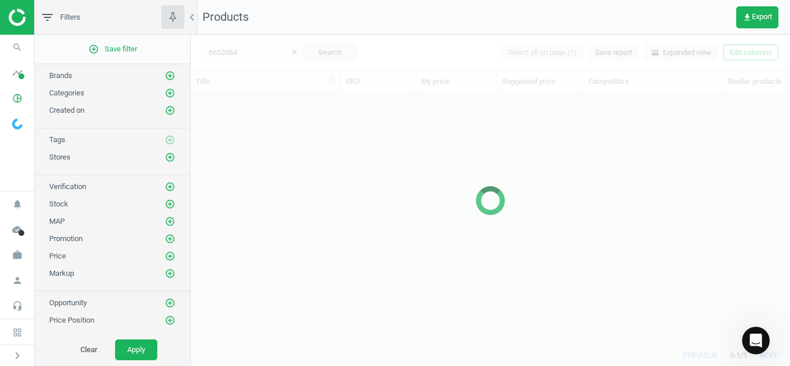
scroll to position [234, 590]
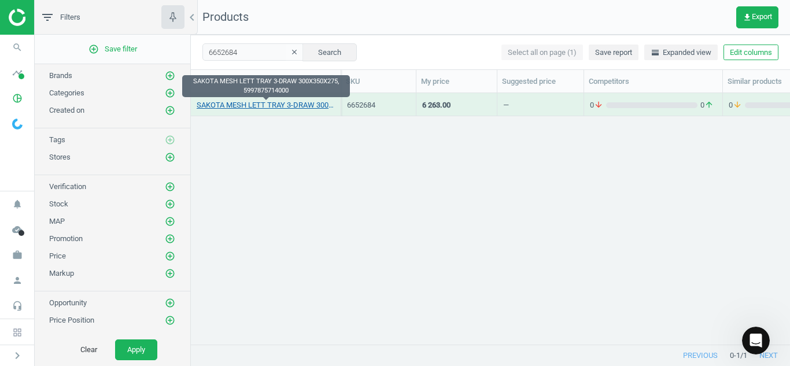
click at [235, 109] on link "SAKOTA MESH LETT TRAY 3-DRAW 300X350X275, 5997875714000" at bounding box center [266, 105] width 138 height 10
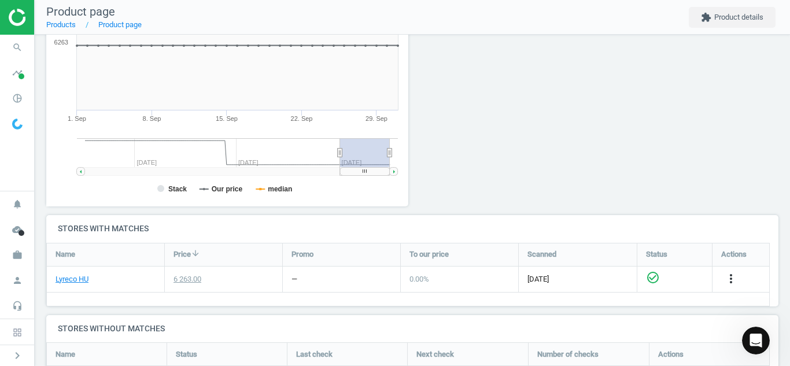
scroll to position [227, 0]
